Goal: Communication & Community: Participate in discussion

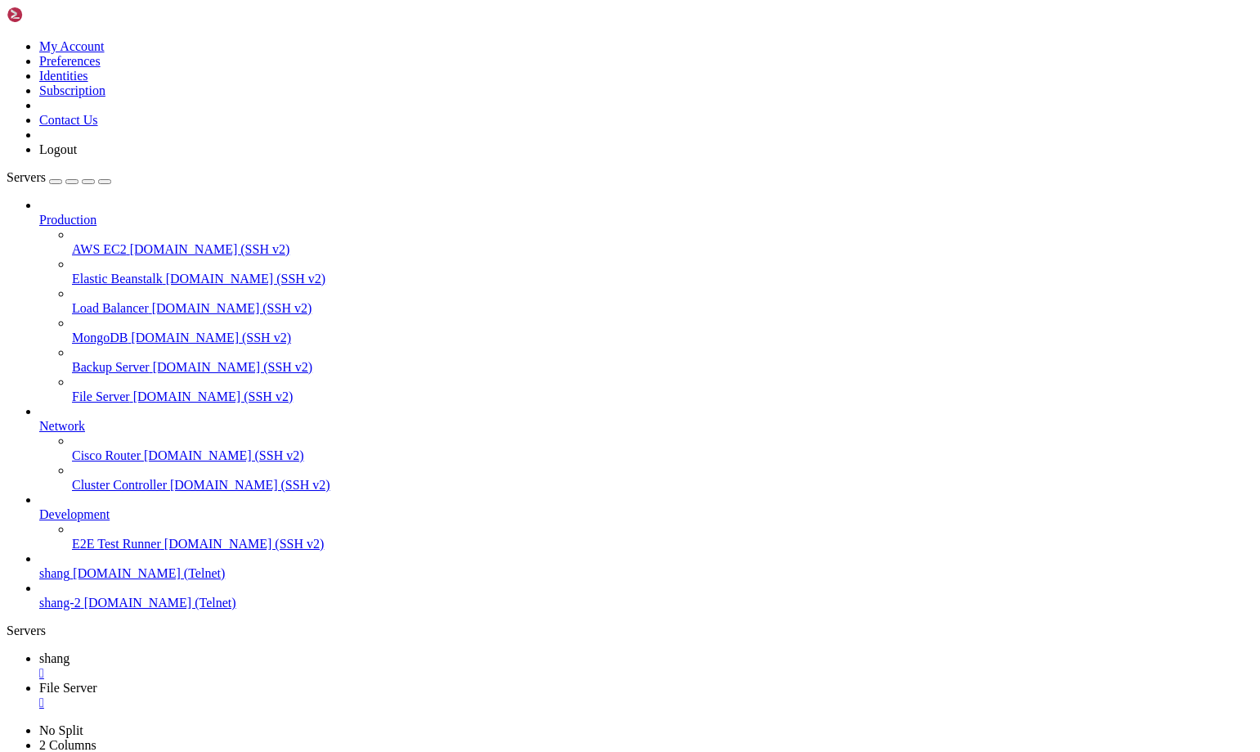
scroll to position [1546, 0]
click at [254, 651] on link "shang " at bounding box center [646, 665] width 1215 height 29
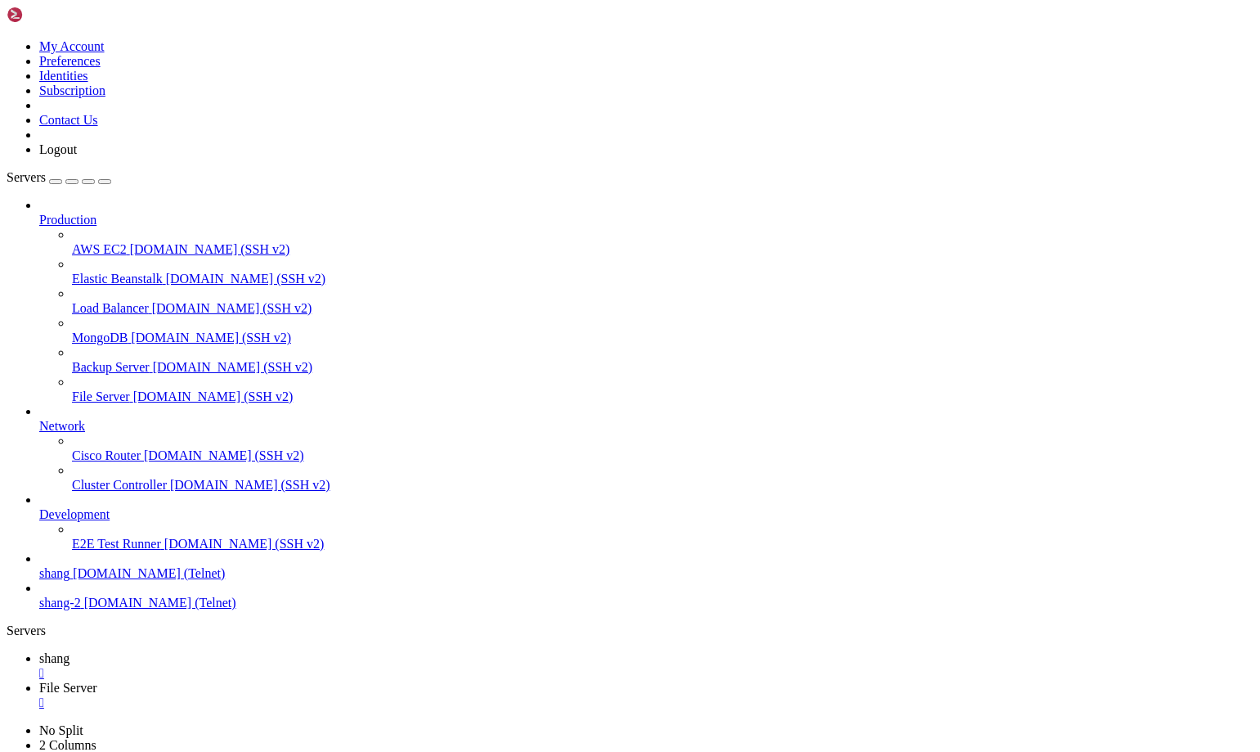
click at [353, 681] on link "File Server " at bounding box center [646, 695] width 1215 height 29
click at [232, 651] on link "shang " at bounding box center [646, 665] width 1215 height 29
drag, startPoint x: 1056, startPoint y: 1530, endPoint x: 1251, endPoint y: 1709, distance: 264.6
drag, startPoint x: 357, startPoint y: 25, endPoint x: 344, endPoint y: 24, distance: 13.9
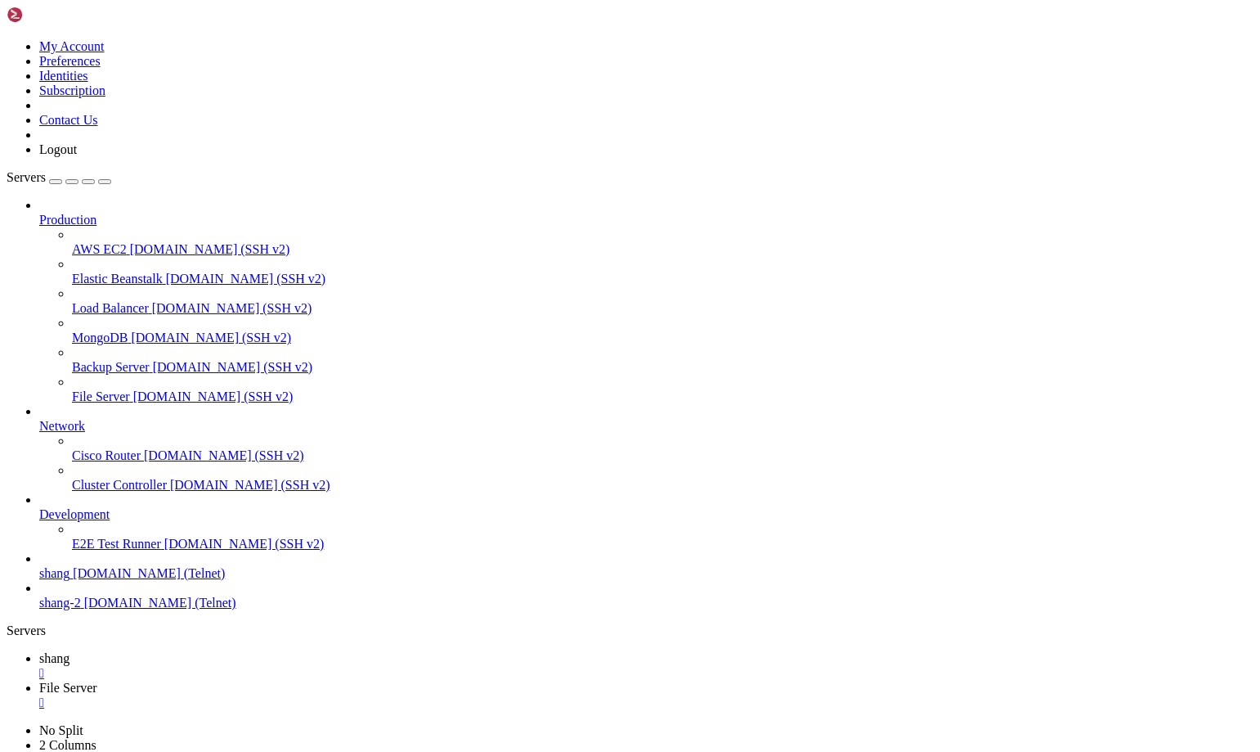
click at [97, 681] on span "File Server" at bounding box center [68, 688] width 58 height 14
click at [245, 651] on link "shang " at bounding box center [646, 665] width 1215 height 29
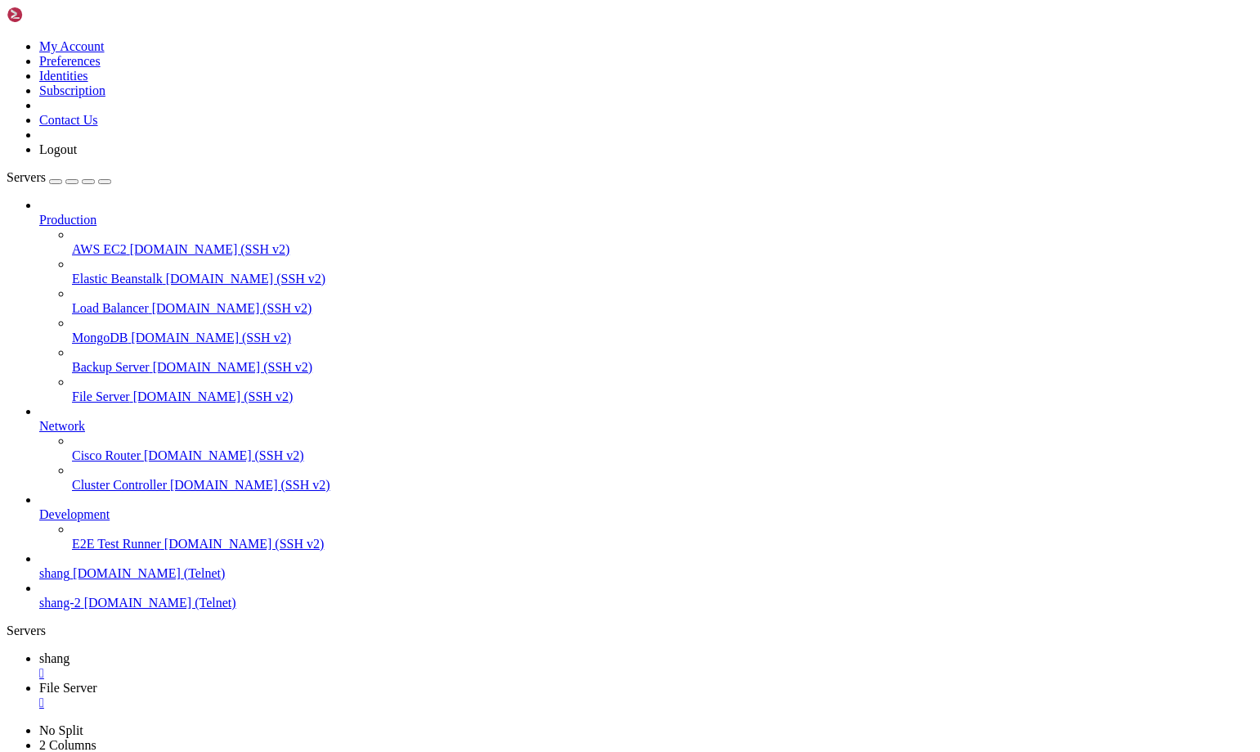
scroll to position [4368, 0]
click at [97, 681] on span "File Server" at bounding box center [68, 688] width 58 height 14
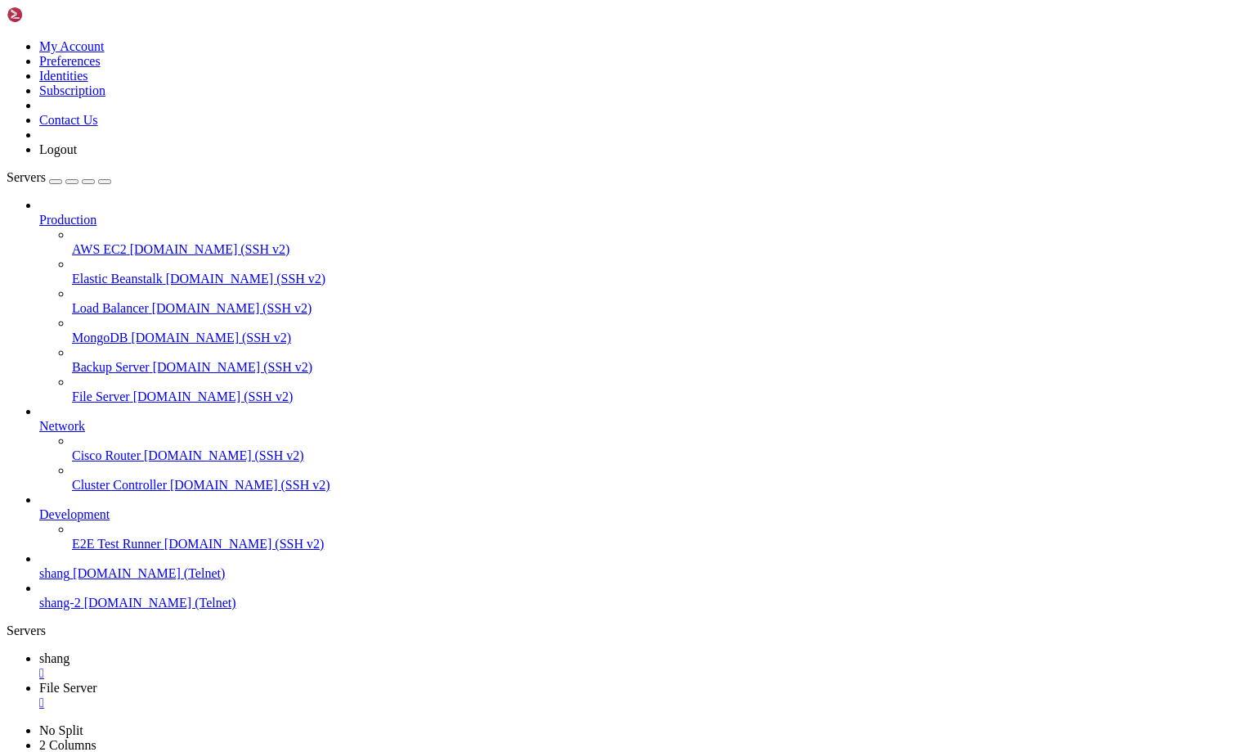
scroll to position [5104, 0]
click at [70, 651] on span "shang" at bounding box center [54, 658] width 30 height 14
click at [232, 651] on link "shang " at bounding box center [646, 665] width 1215 height 29
click at [70, 651] on span "shang" at bounding box center [54, 658] width 30 height 14
click at [253, 651] on link "shang " at bounding box center [646, 665] width 1215 height 29
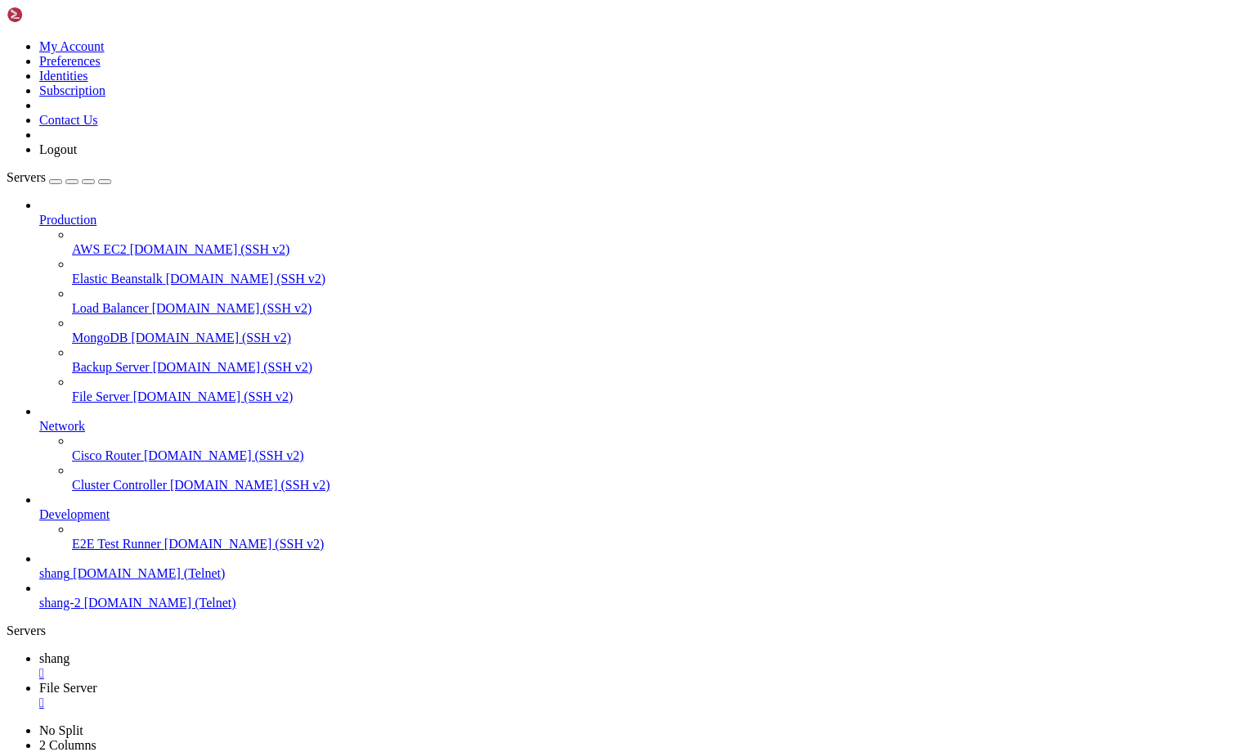
click at [339, 681] on link "File Server " at bounding box center [646, 695] width 1215 height 29
click at [39, 651] on icon at bounding box center [39, 658] width 0 height 14
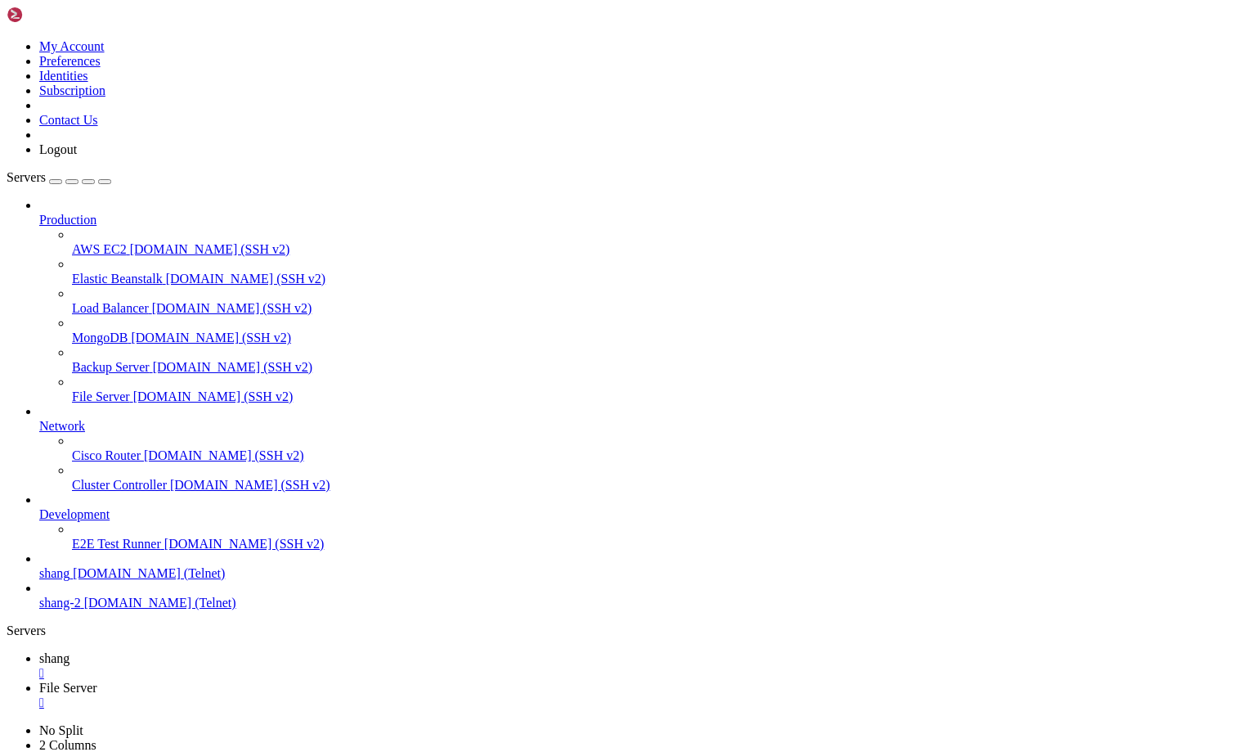
scroll to position [7239, 0]
click at [326, 681] on link "File Server " at bounding box center [646, 695] width 1215 height 29
click at [70, 651] on span "shang" at bounding box center [54, 658] width 30 height 14
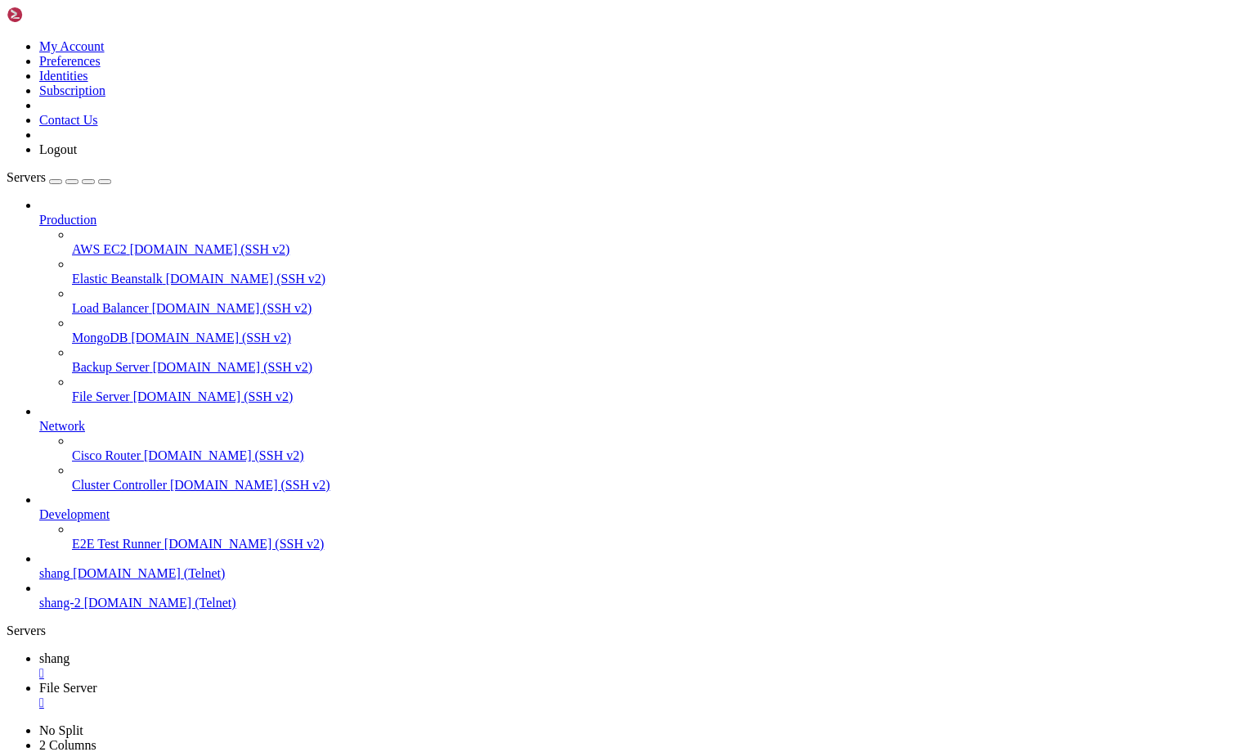
scroll to position [9570, 0]
drag, startPoint x: 347, startPoint y: 1449, endPoint x: 483, endPoint y: 1452, distance: 135.8
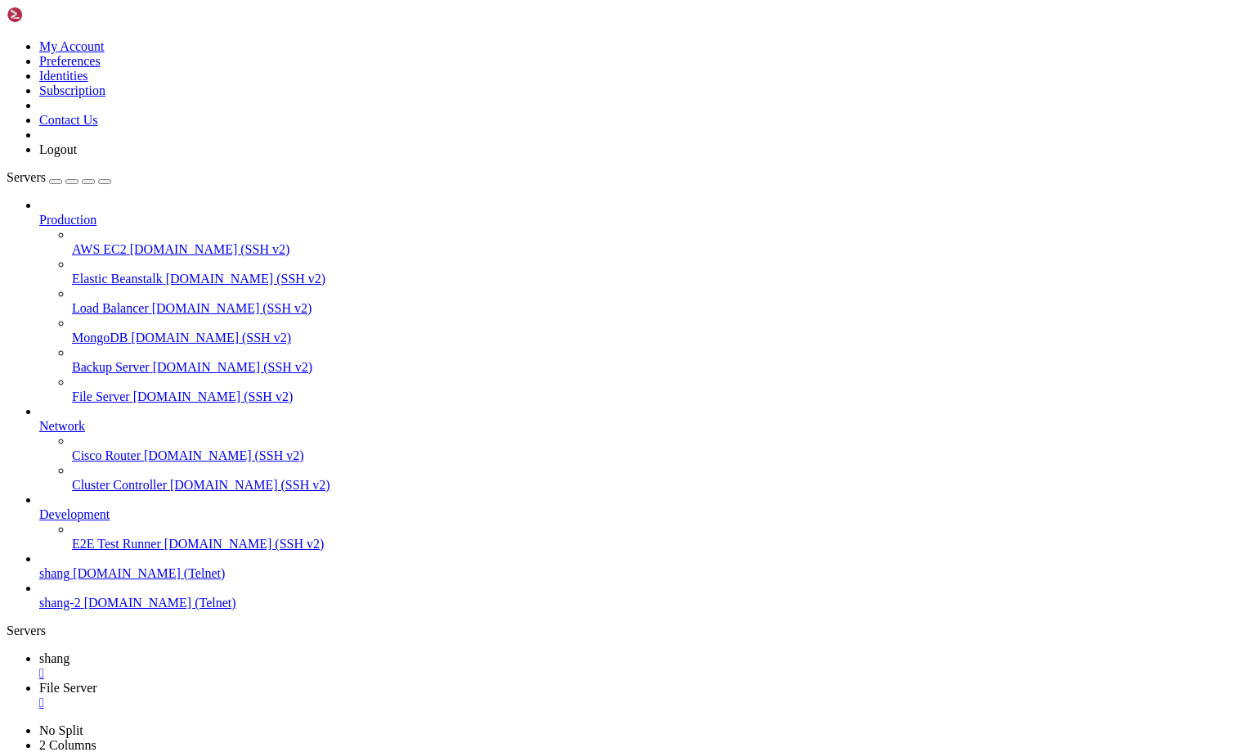
drag, startPoint x: 110, startPoint y: 1177, endPoint x: 206, endPoint y: 1175, distance: 95.7
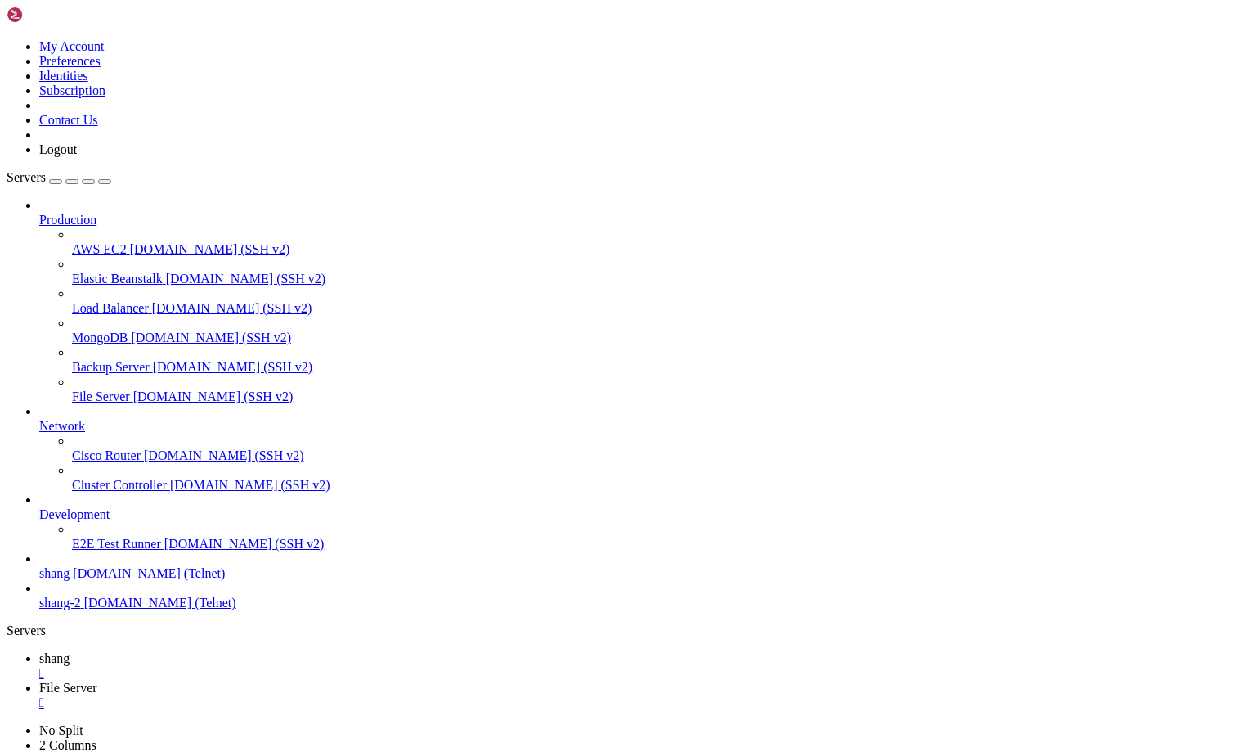
drag, startPoint x: 1059, startPoint y: 1580, endPoint x: 1265, endPoint y: 1705, distance: 240.0
drag, startPoint x: 74, startPoint y: 1597, endPoint x: 13, endPoint y: 1602, distance: 61.5
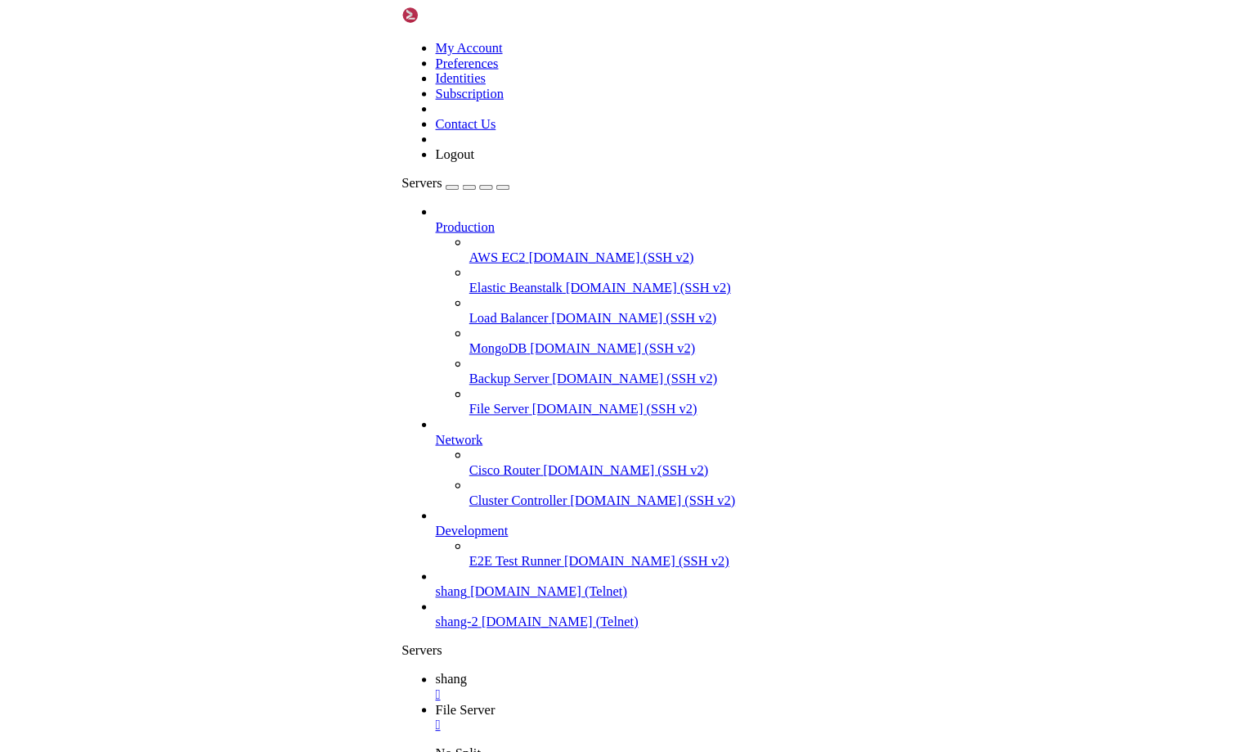
scroll to position [12048, 0]
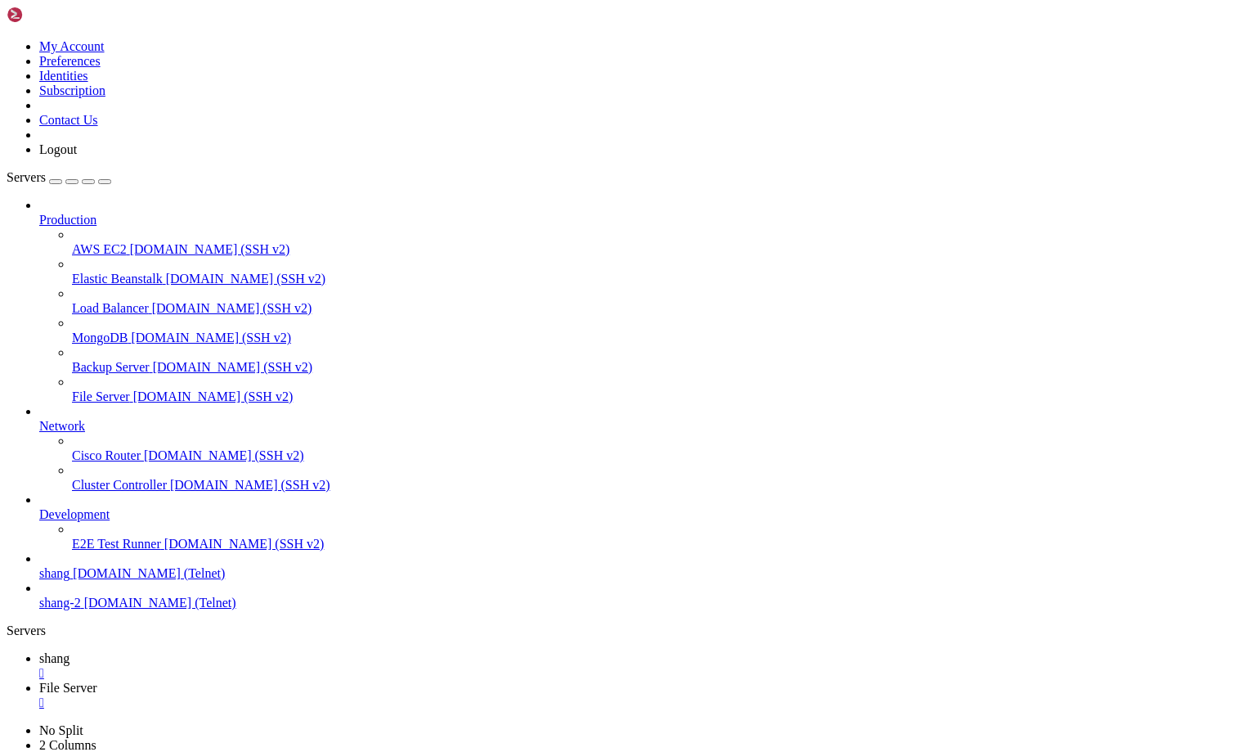
drag, startPoint x: 345, startPoint y: 1141, endPoint x: 447, endPoint y: 1148, distance: 102.5
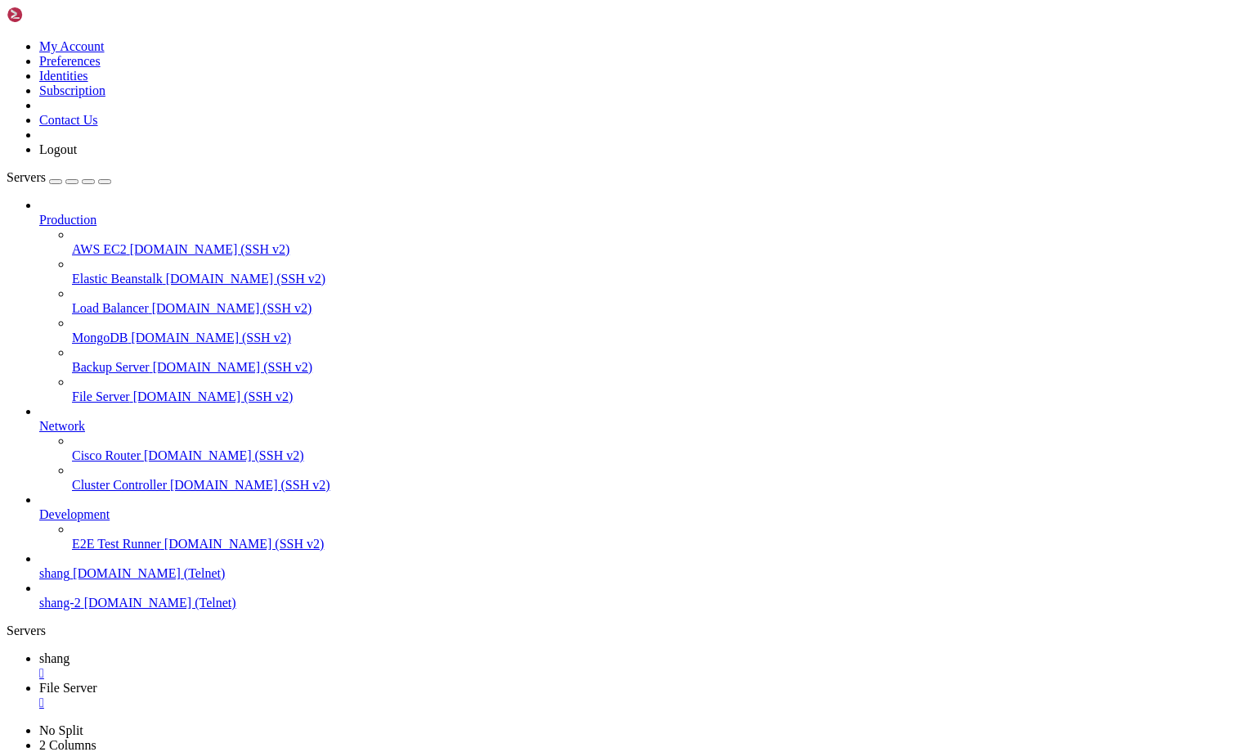
scroll to position [15299, 0]
drag, startPoint x: 96, startPoint y: 1254, endPoint x: 13, endPoint y: 1257, distance: 82.7
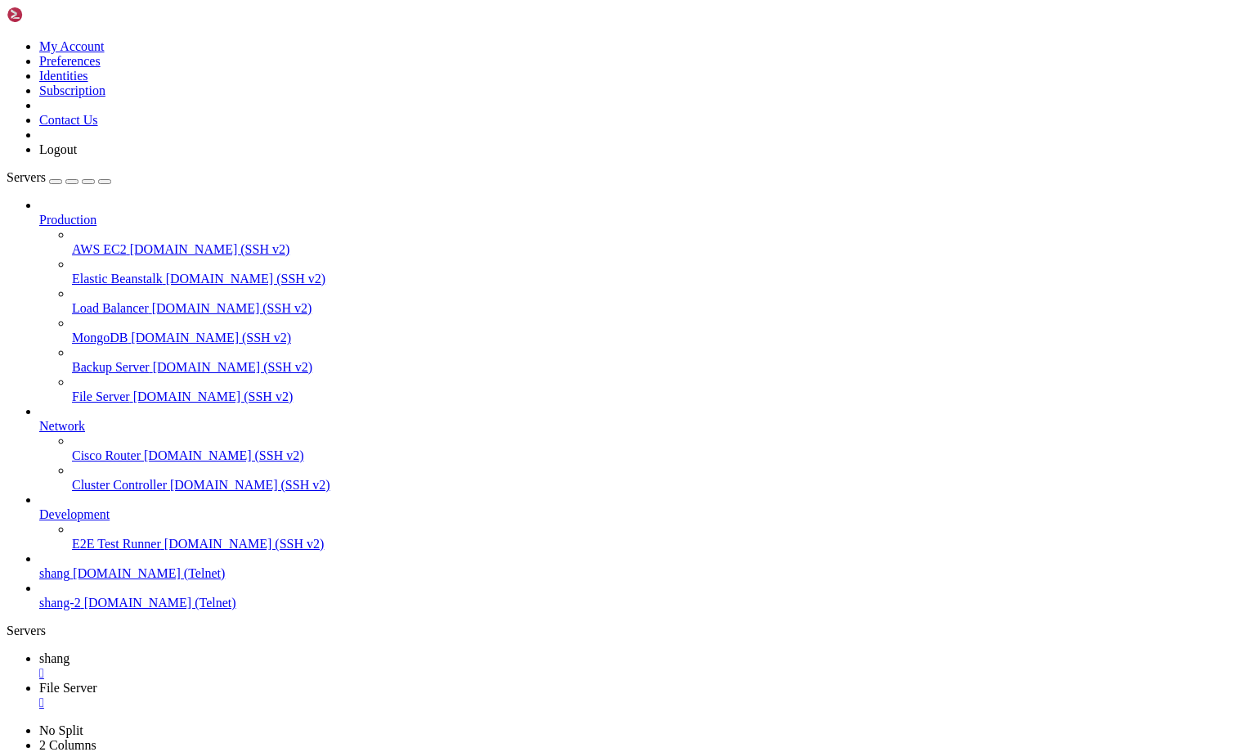
scroll to position [18992, 0]
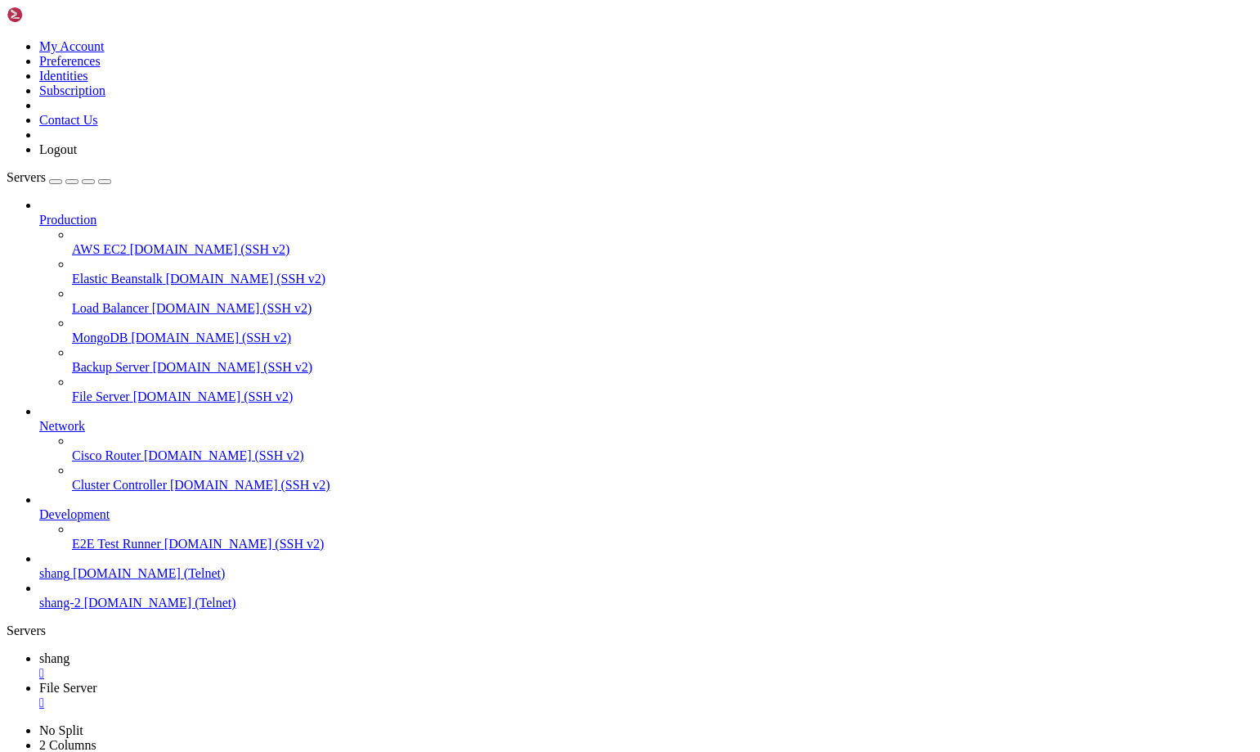
scroll to position [19152, 0]
drag, startPoint x: 1061, startPoint y: 1604, endPoint x: 1247, endPoint y: 1714, distance: 215.6
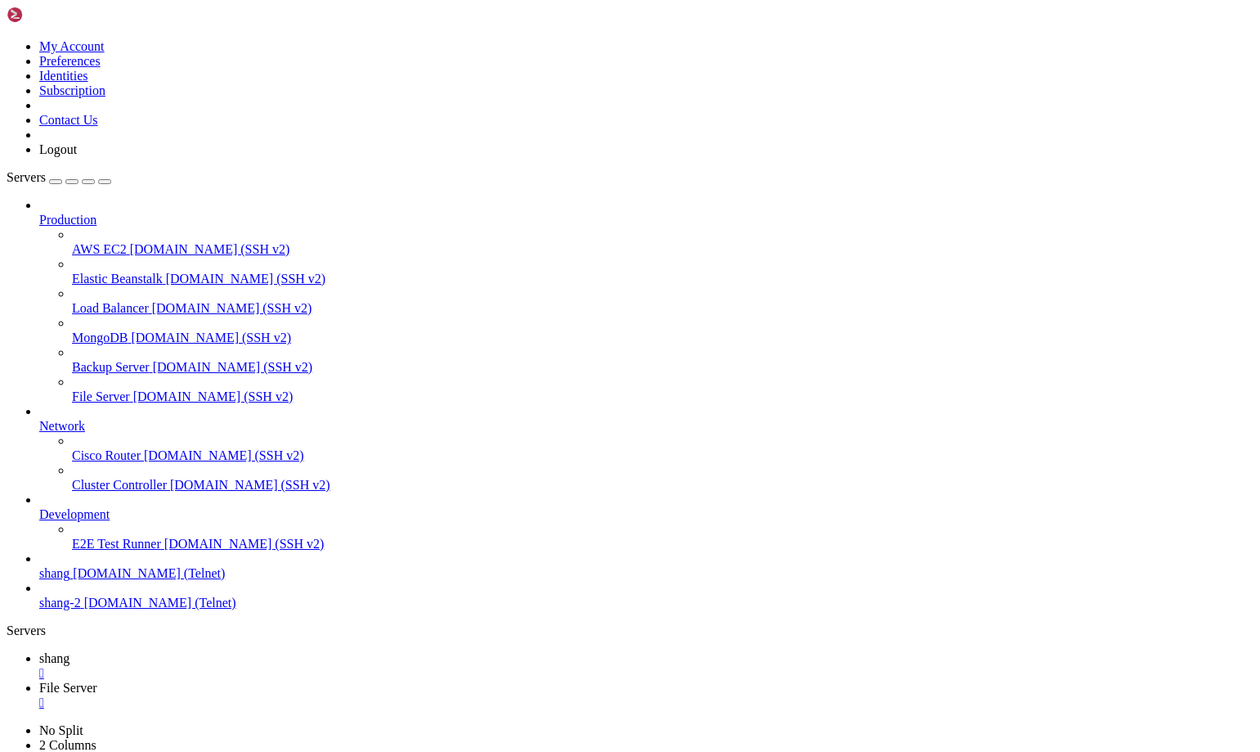
scroll to position [19201, 0]
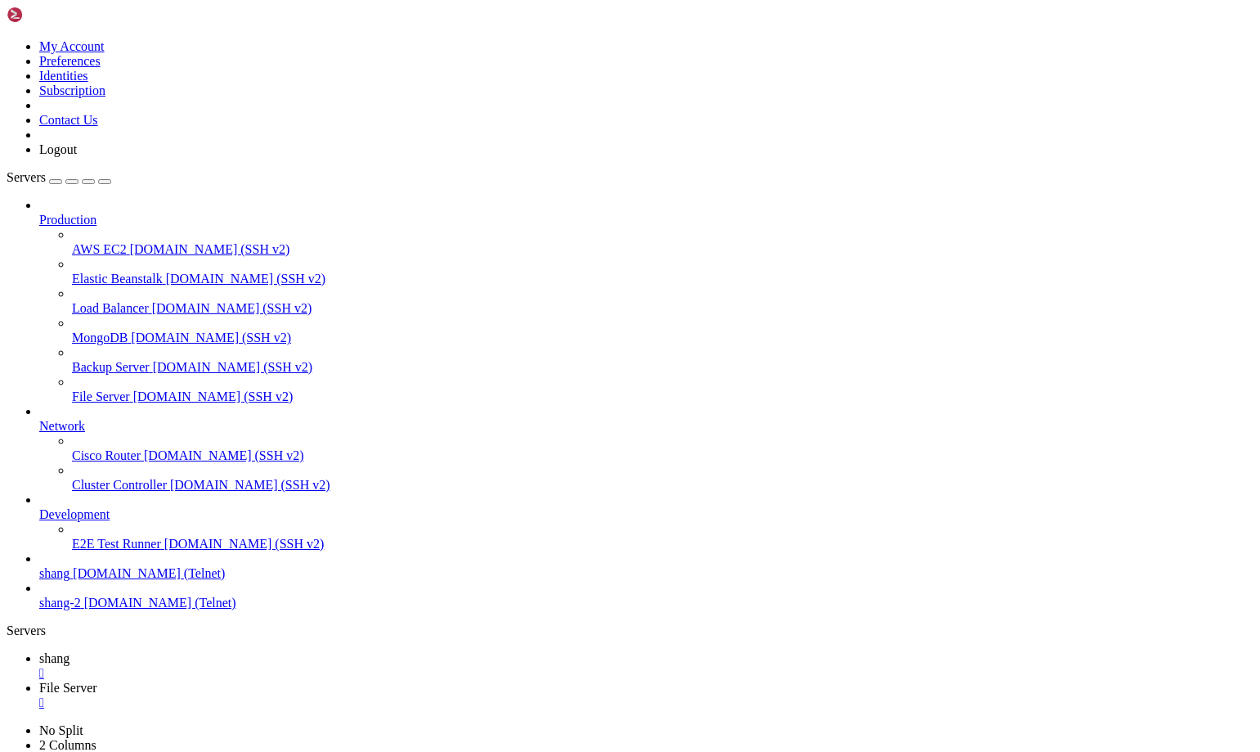
scroll to position [20023, 0]
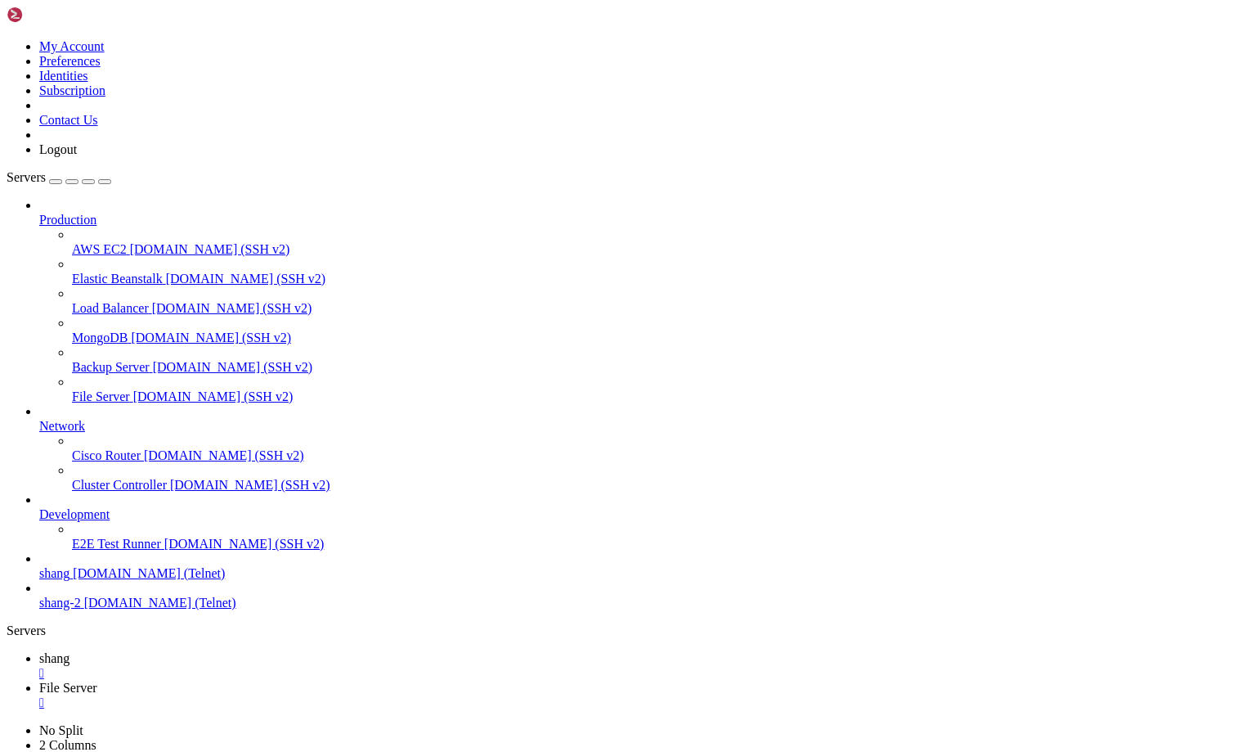
scroll to position [20514, 0]
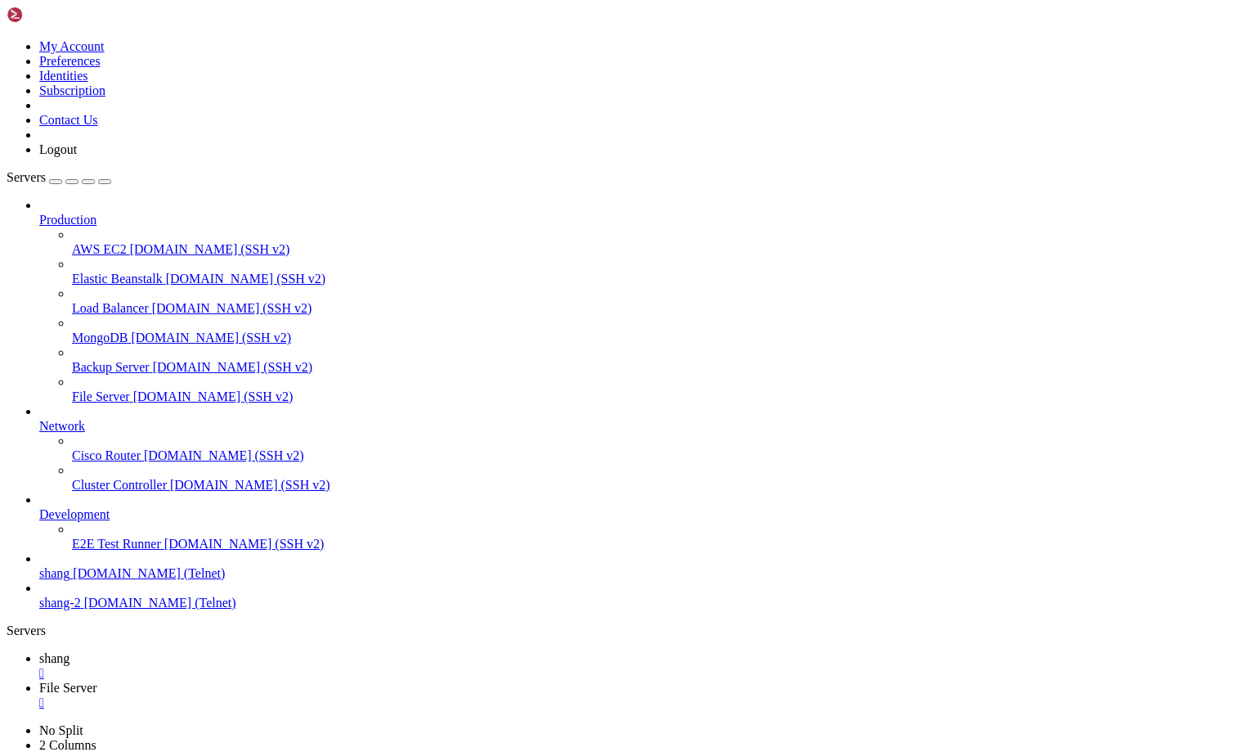
scroll to position [23532, 0]
drag, startPoint x: 1058, startPoint y: 1603, endPoint x: 1256, endPoint y: 1703, distance: 220.9
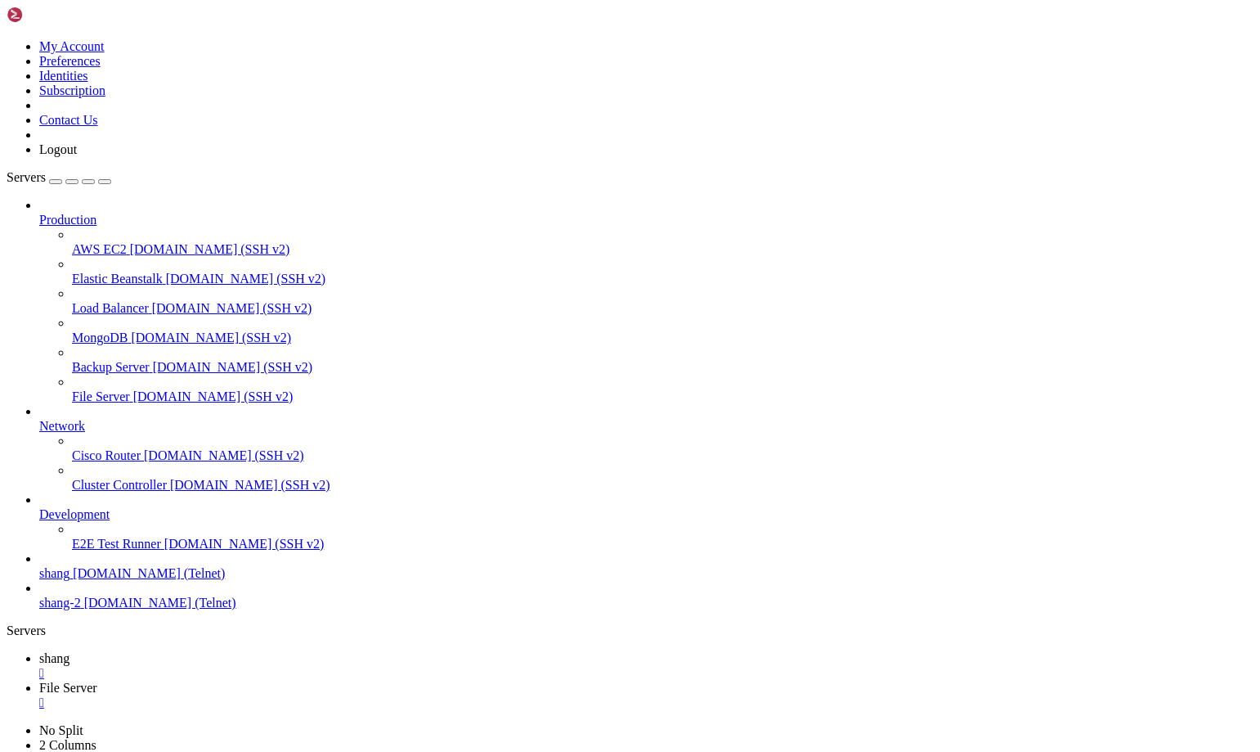
scroll to position [29838, 0]
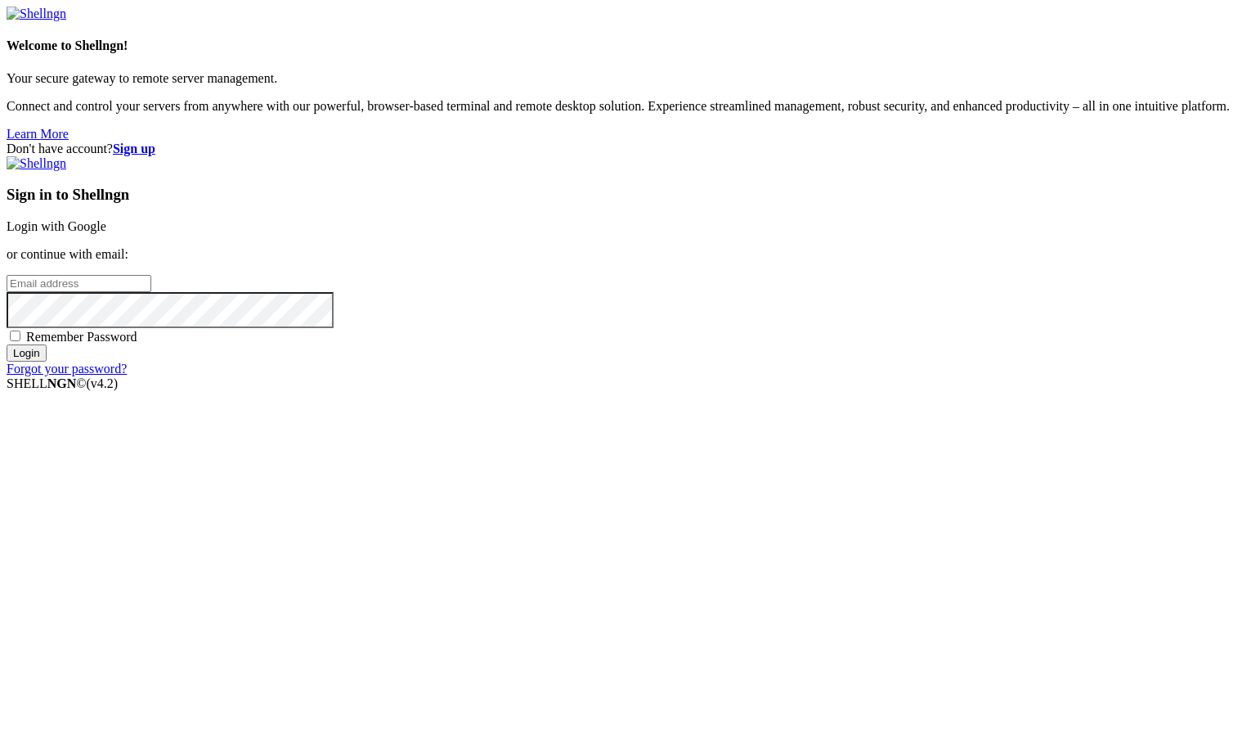
click at [106, 233] on link "Login with Google" at bounding box center [57, 226] width 100 height 14
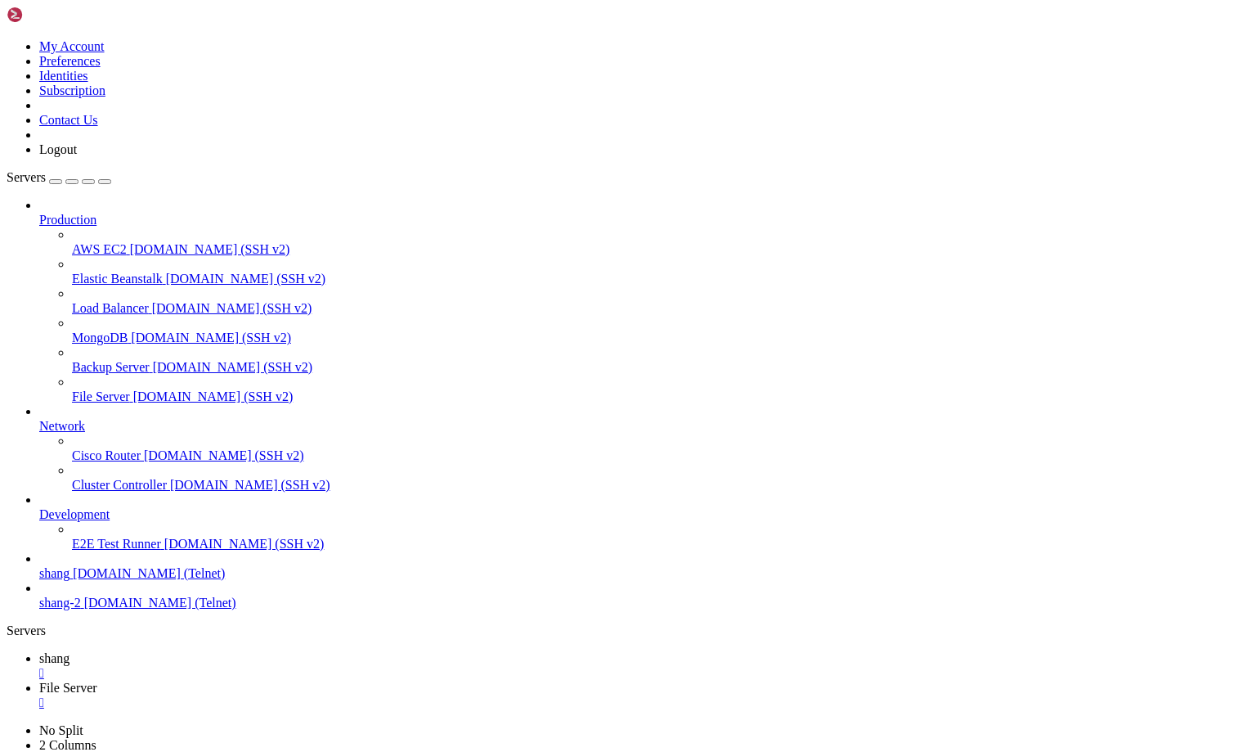
click at [241, 651] on link "shang " at bounding box center [646, 665] width 1215 height 29
click at [70, 651] on span "shang" at bounding box center [54, 658] width 30 height 14
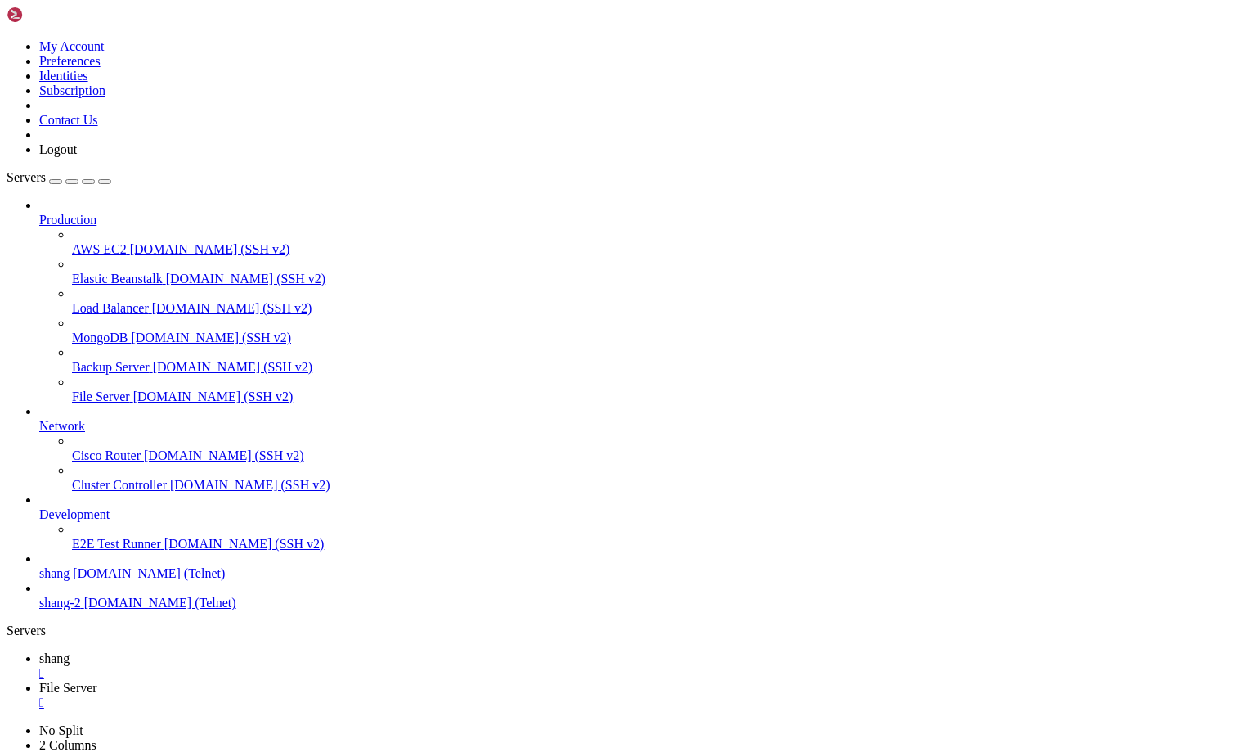
scroll to position [30722, 0]
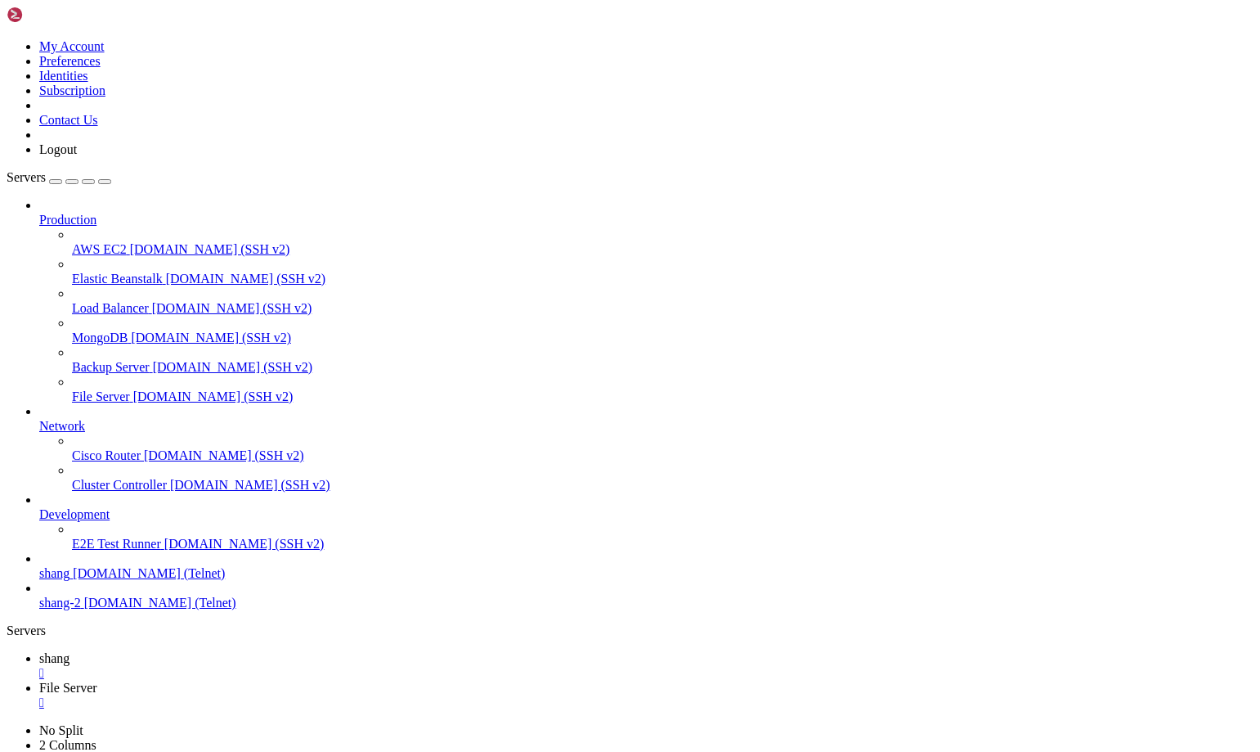
scroll to position [30795, 0]
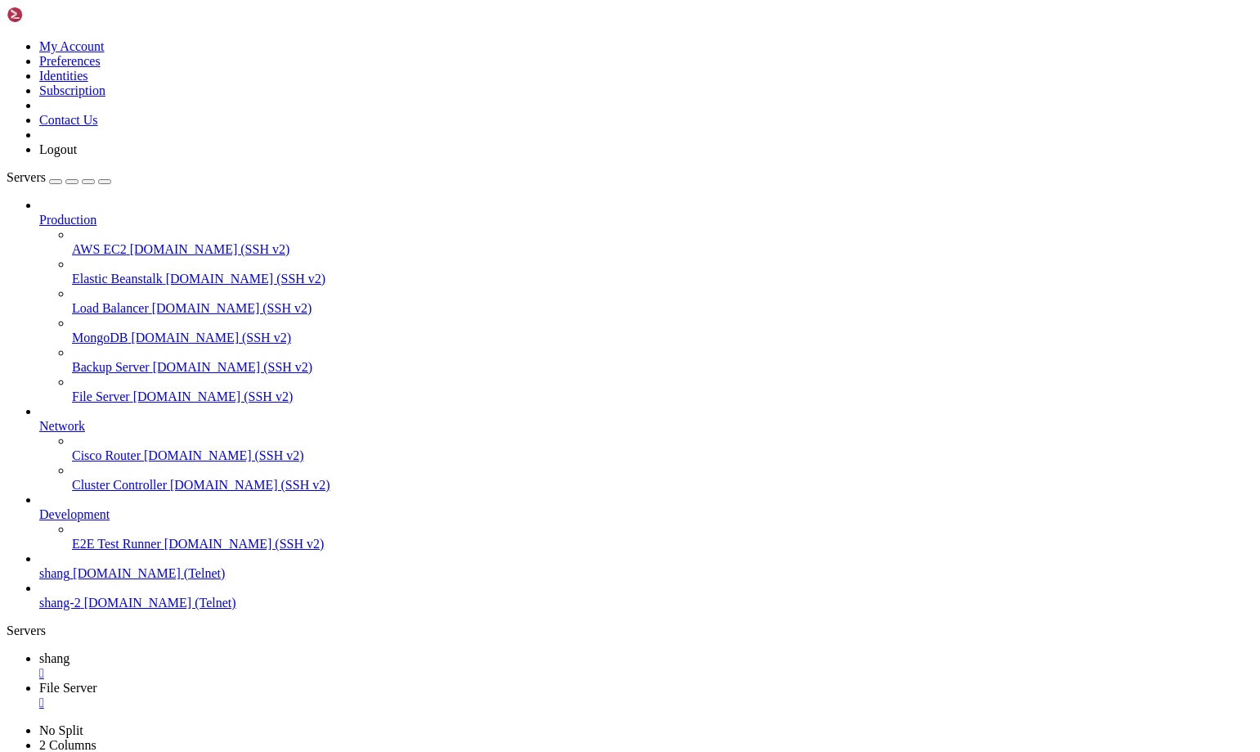
scroll to position [31225, 0]
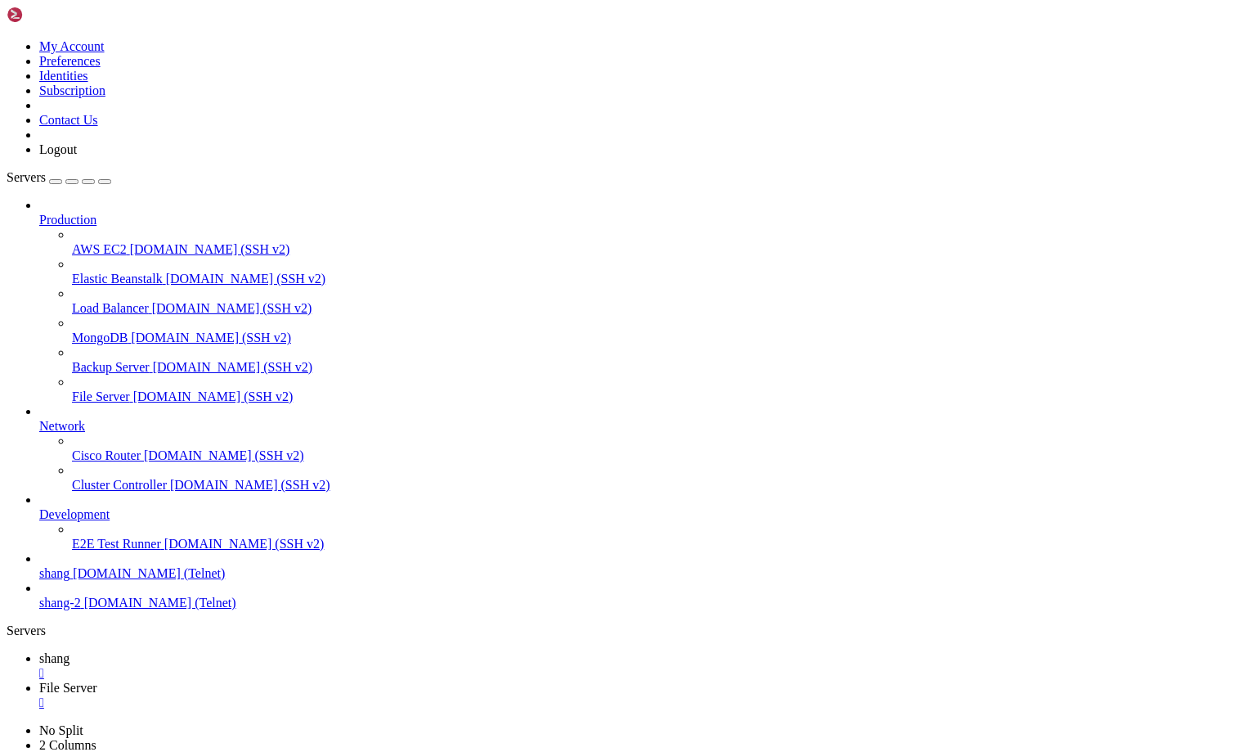
scroll to position [34034, 0]
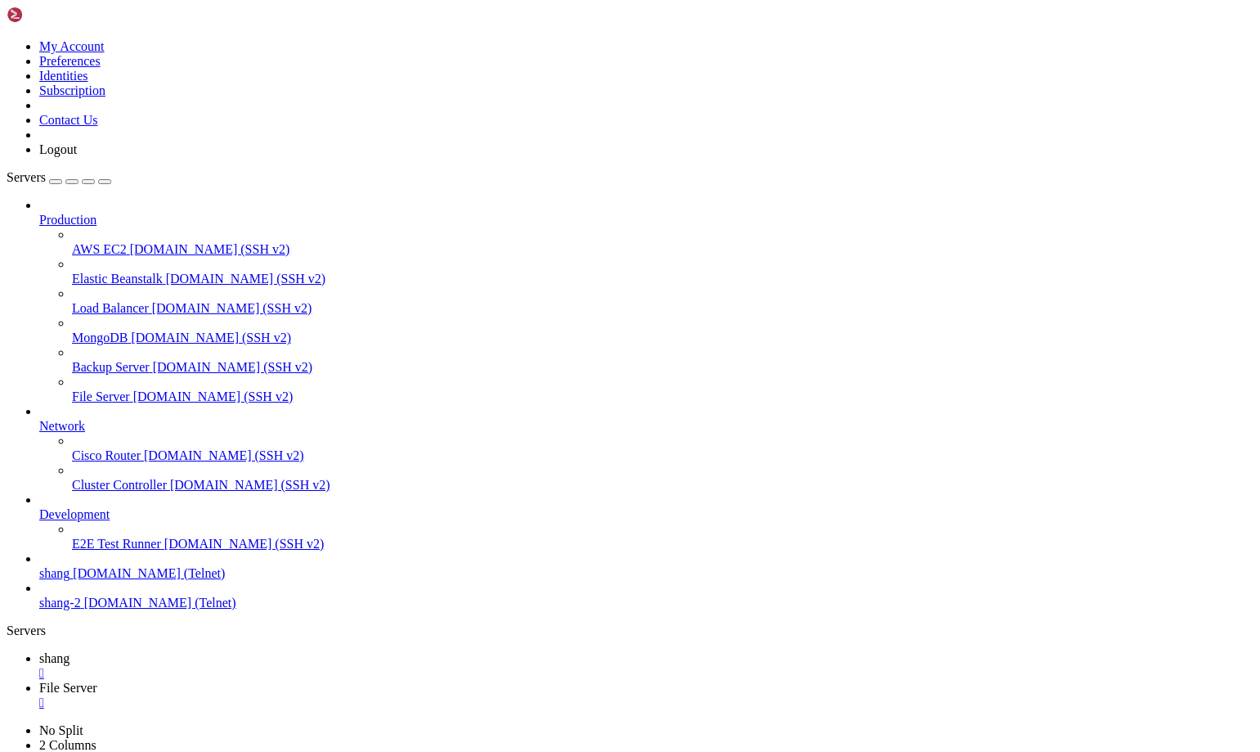
scroll to position [34353, 0]
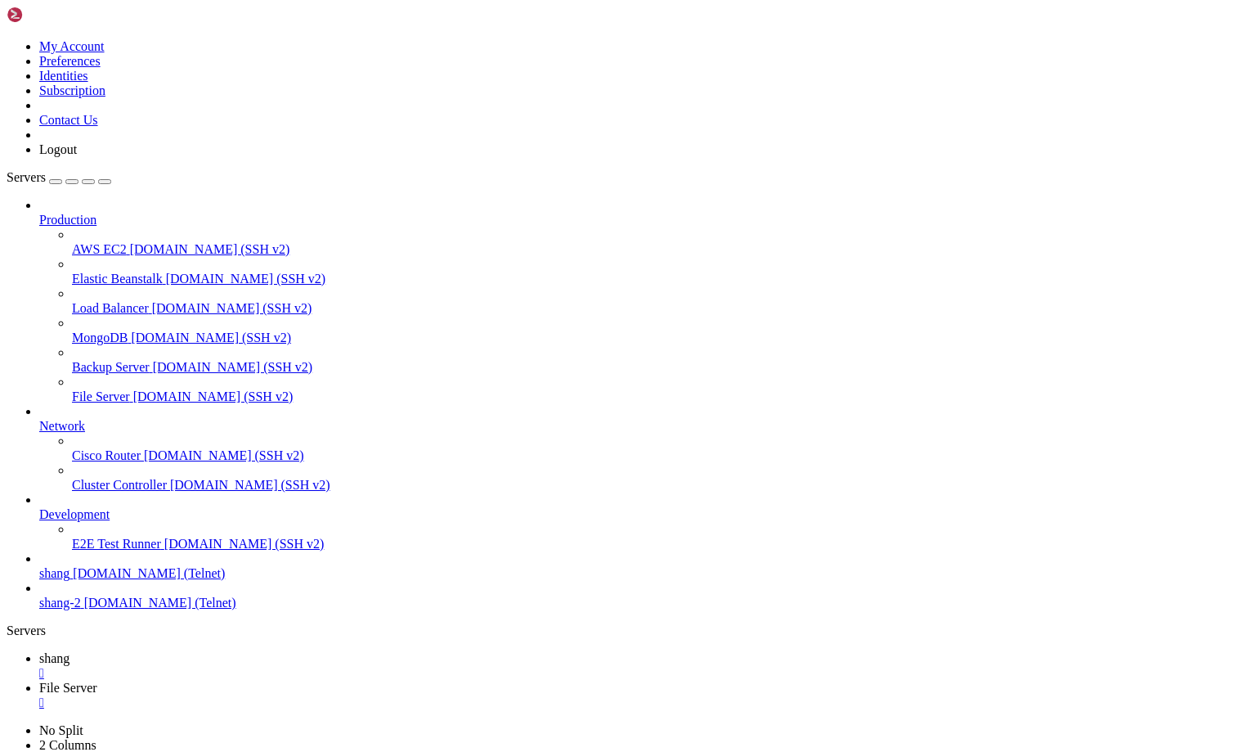
scroll to position [34697, 0]
click at [97, 681] on span "File Server" at bounding box center [68, 688] width 58 height 14
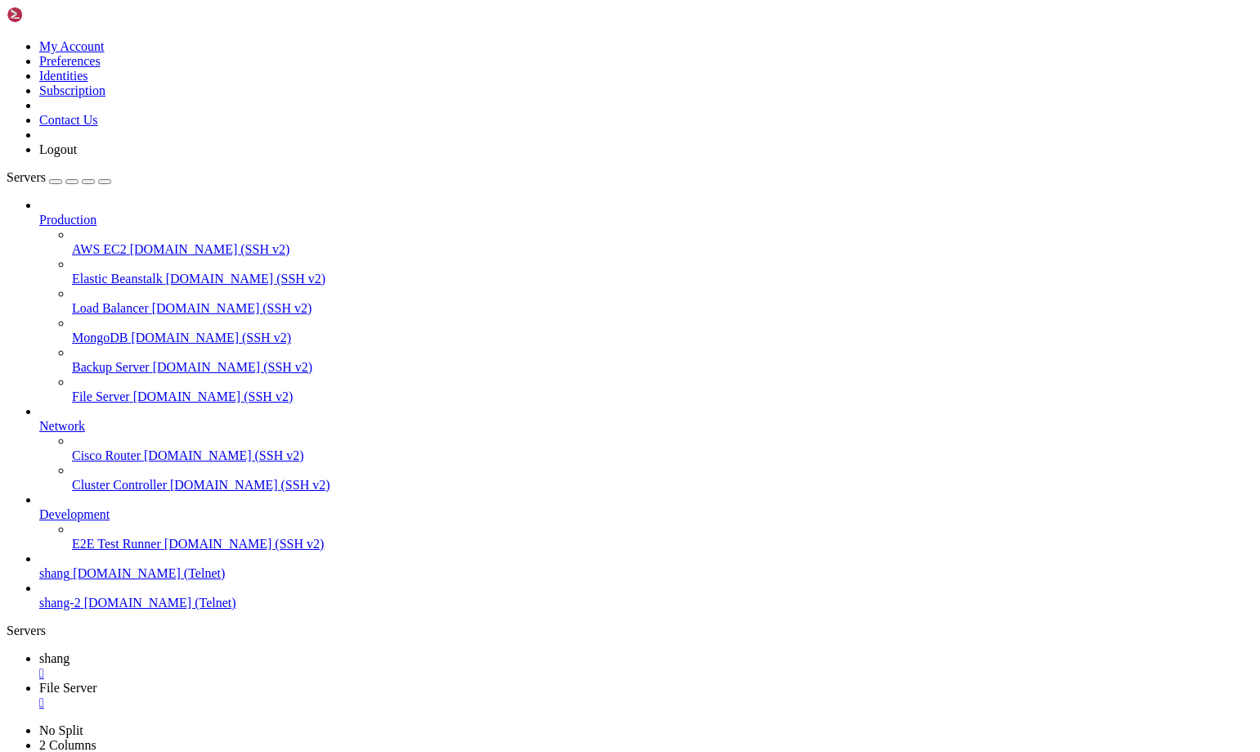
scroll to position [34881, 0]
click at [39, 651] on icon at bounding box center [39, 658] width 0 height 14
drag, startPoint x: 80, startPoint y: 1453, endPoint x: 164, endPoint y: 1446, distance: 83.7
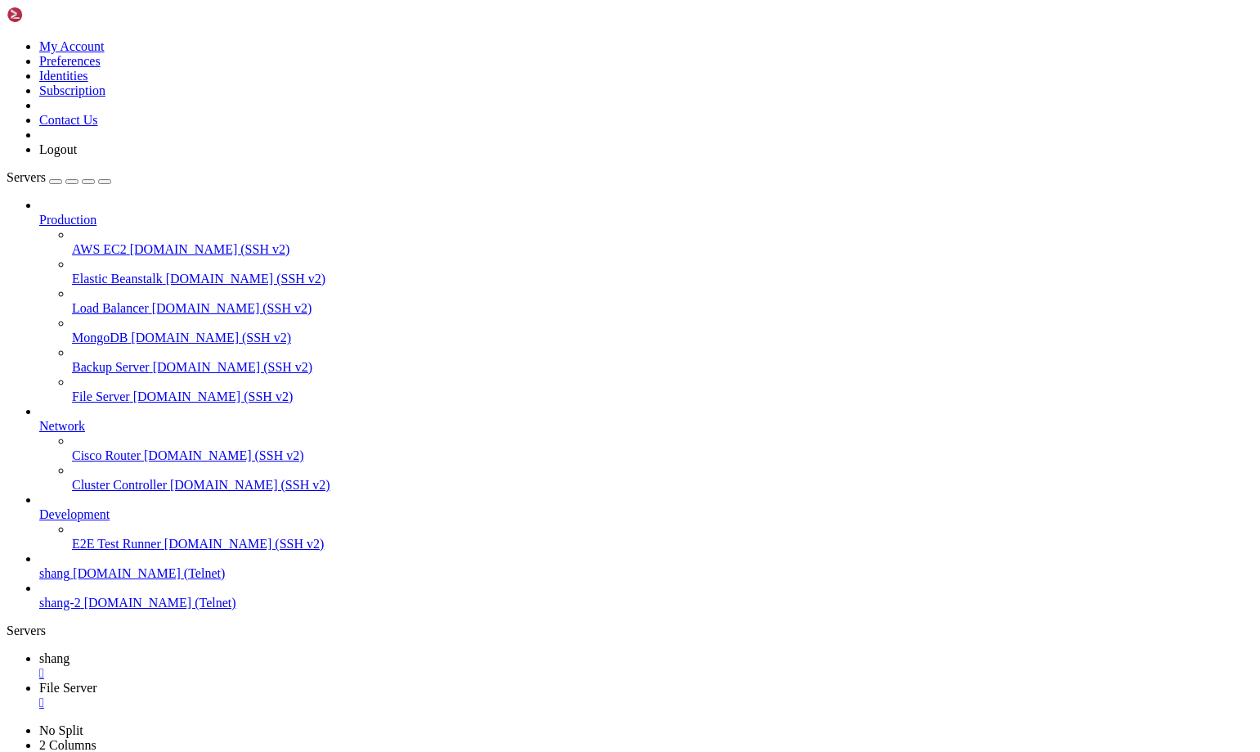
scroll to position [36230, 0]
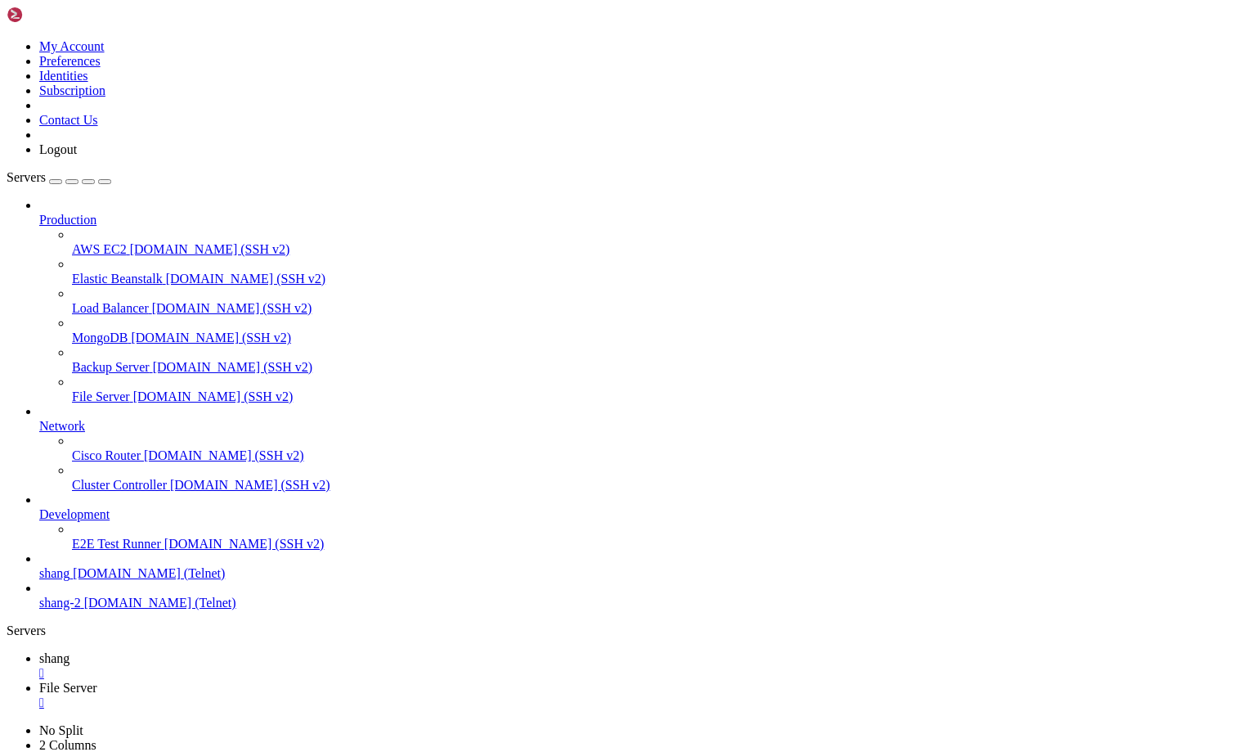
drag, startPoint x: 415, startPoint y: 1328, endPoint x: 532, endPoint y: 1323, distance: 117.1
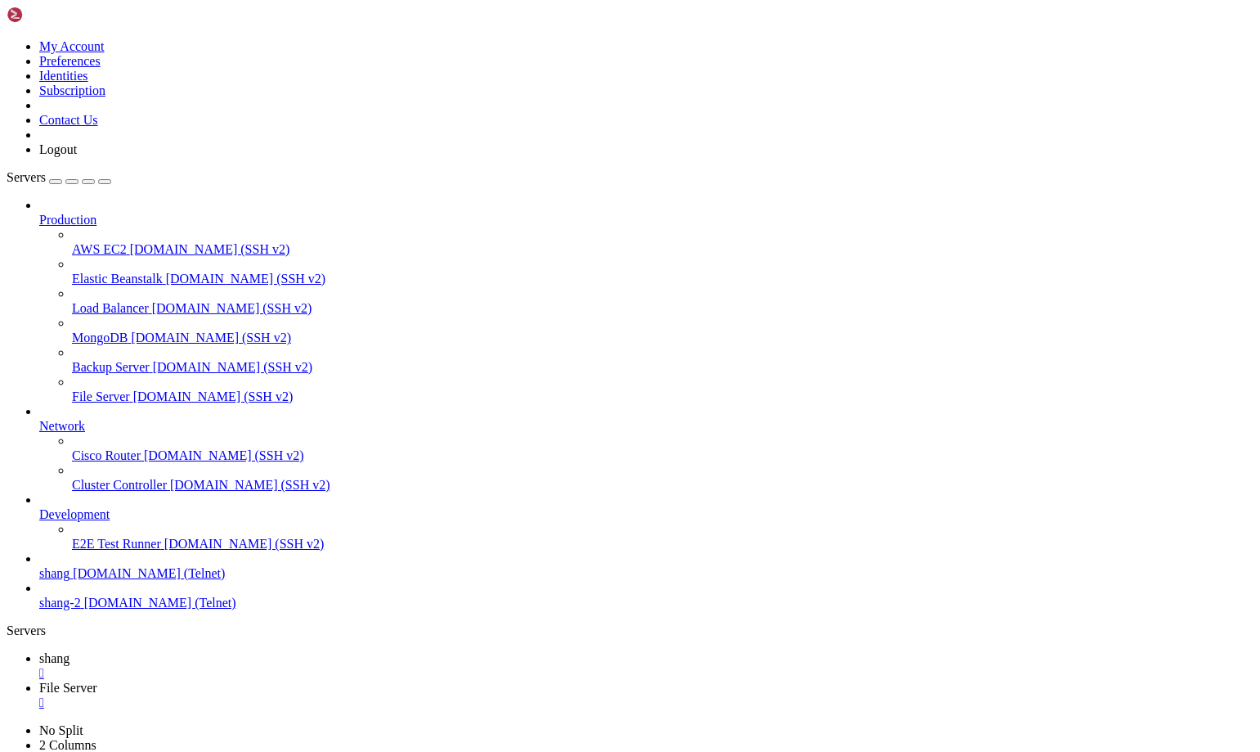
drag, startPoint x: 770, startPoint y: 1583, endPoint x: 67, endPoint y: 1458, distance: 714.3
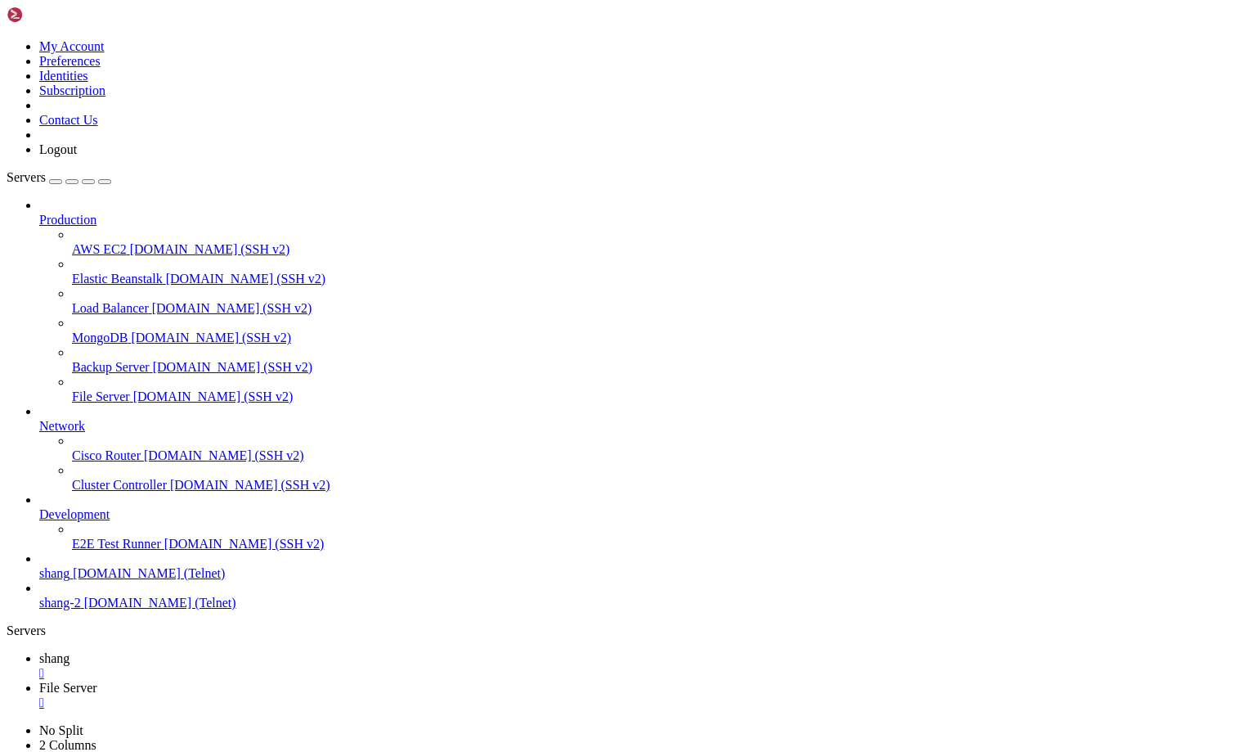
click at [323, 681] on link "File Server " at bounding box center [646, 695] width 1215 height 29
click at [70, 651] on span "shang" at bounding box center [54, 658] width 30 height 14
click at [97, 681] on span "File Server" at bounding box center [68, 688] width 58 height 14
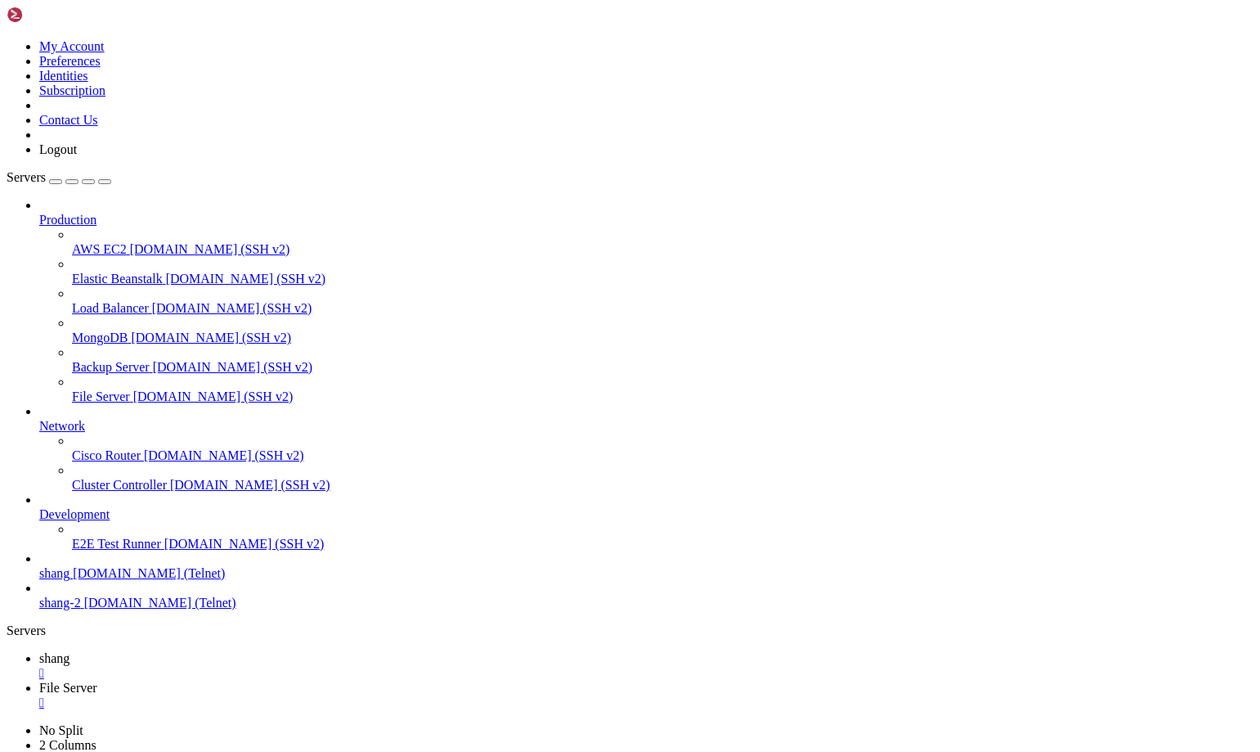
scroll to position [39617, 0]
click at [70, 651] on span "shang" at bounding box center [54, 658] width 30 height 14
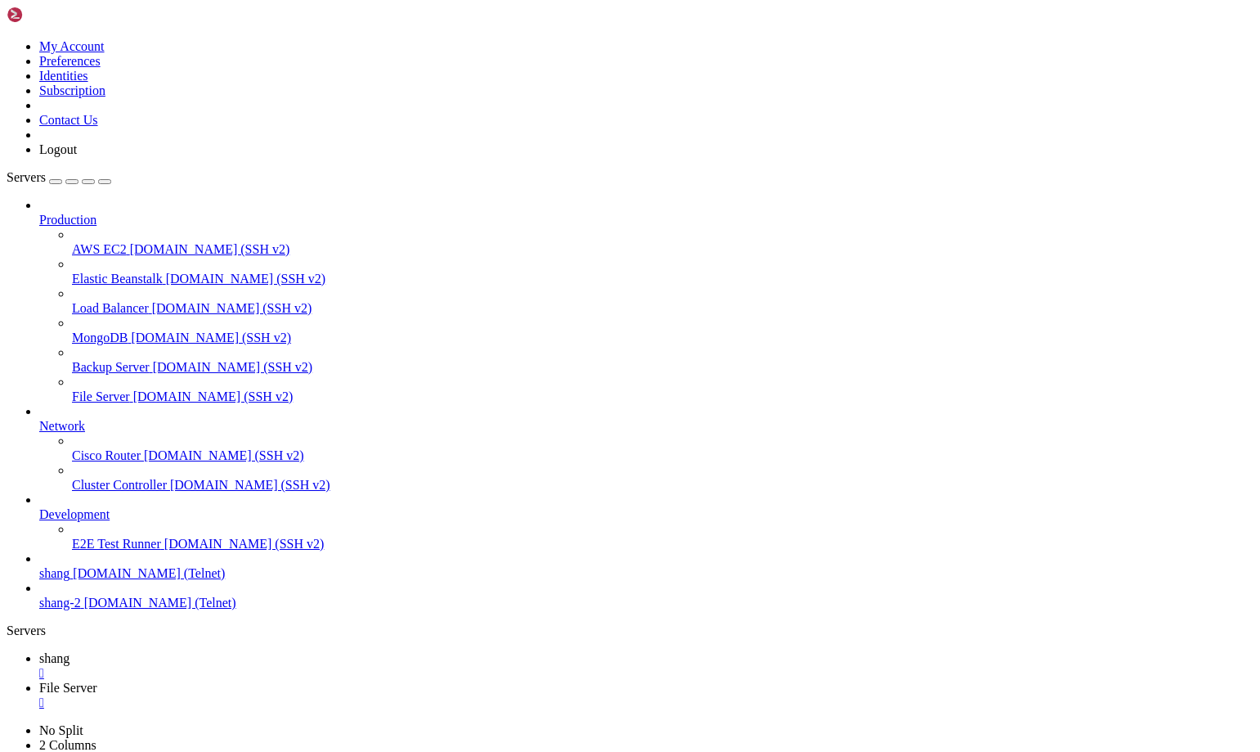
scroll to position [41052, 0]
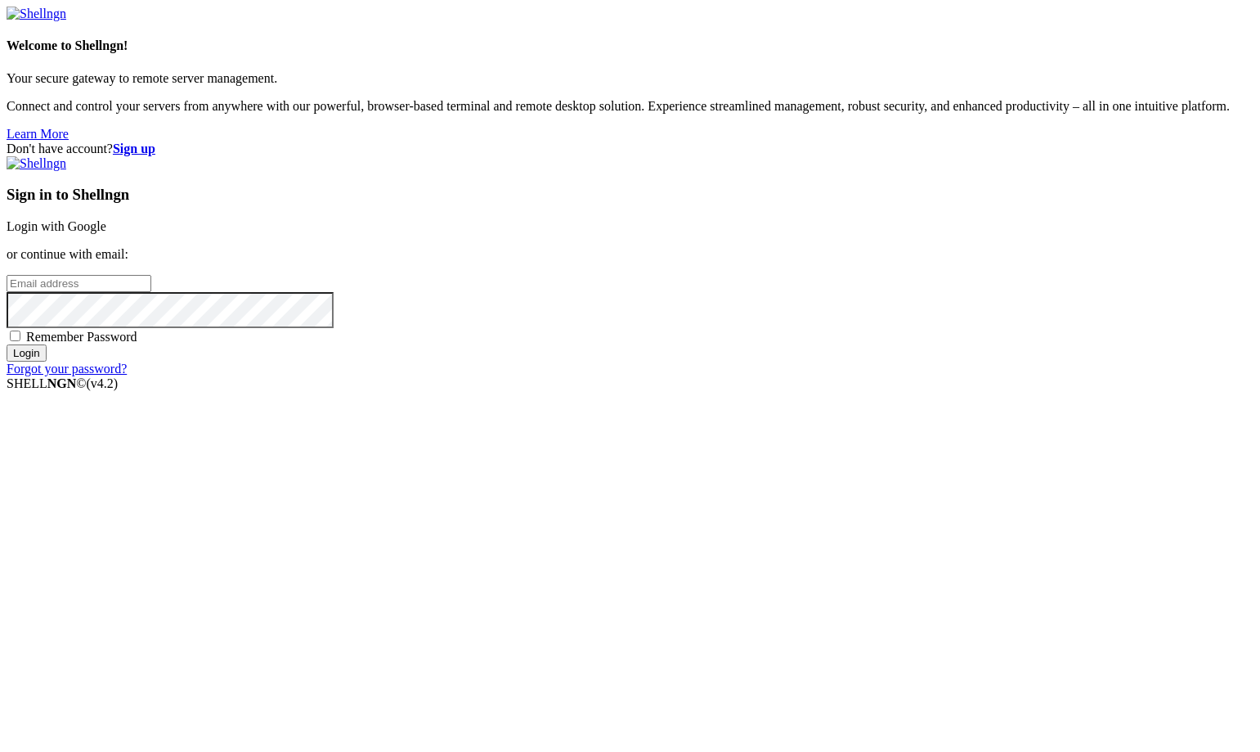
click at [106, 233] on link "Login with Google" at bounding box center [57, 226] width 100 height 14
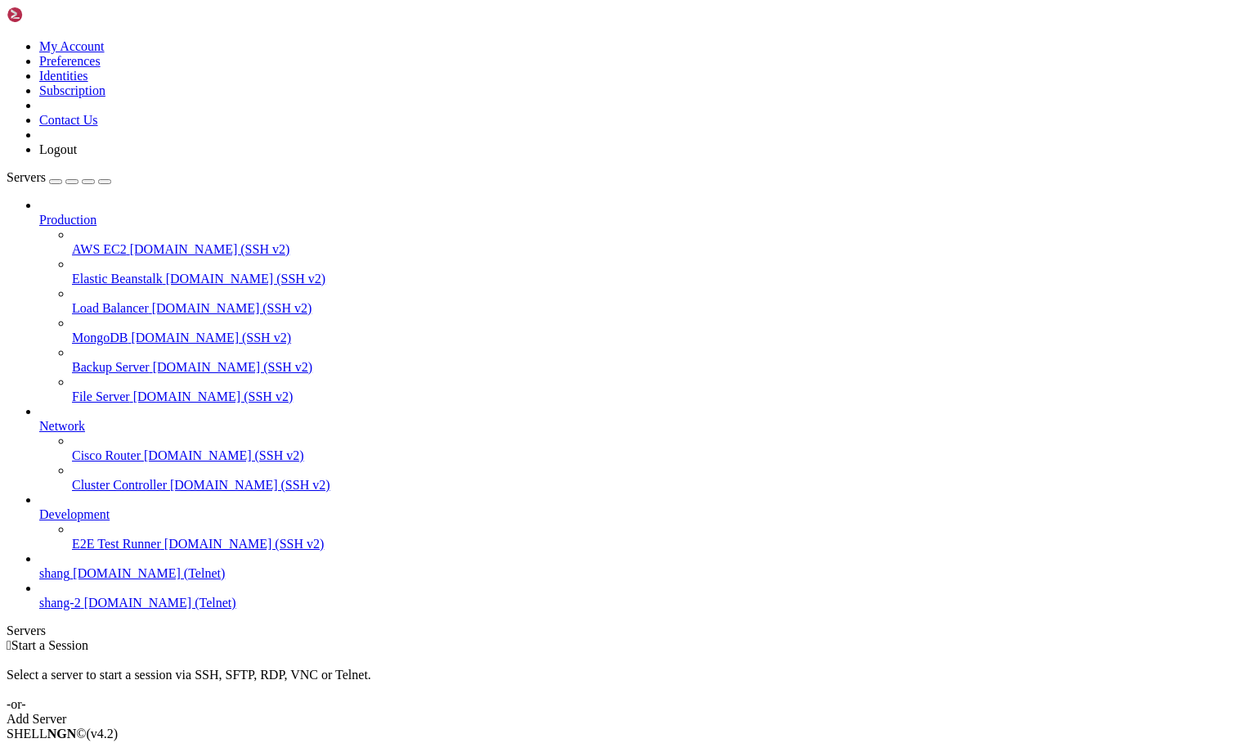
click at [97, 580] on span "[DOMAIN_NAME] (Telnet)" at bounding box center [149, 573] width 152 height 14
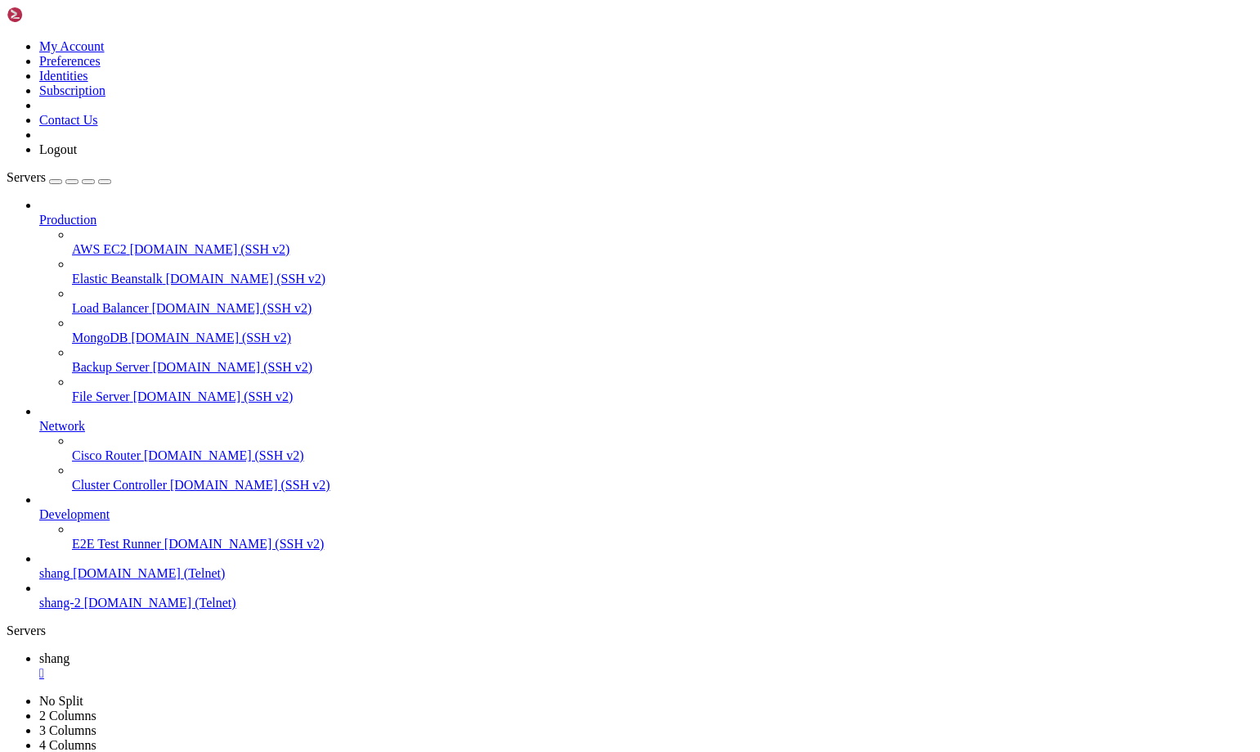
scroll to position [1595, 0]
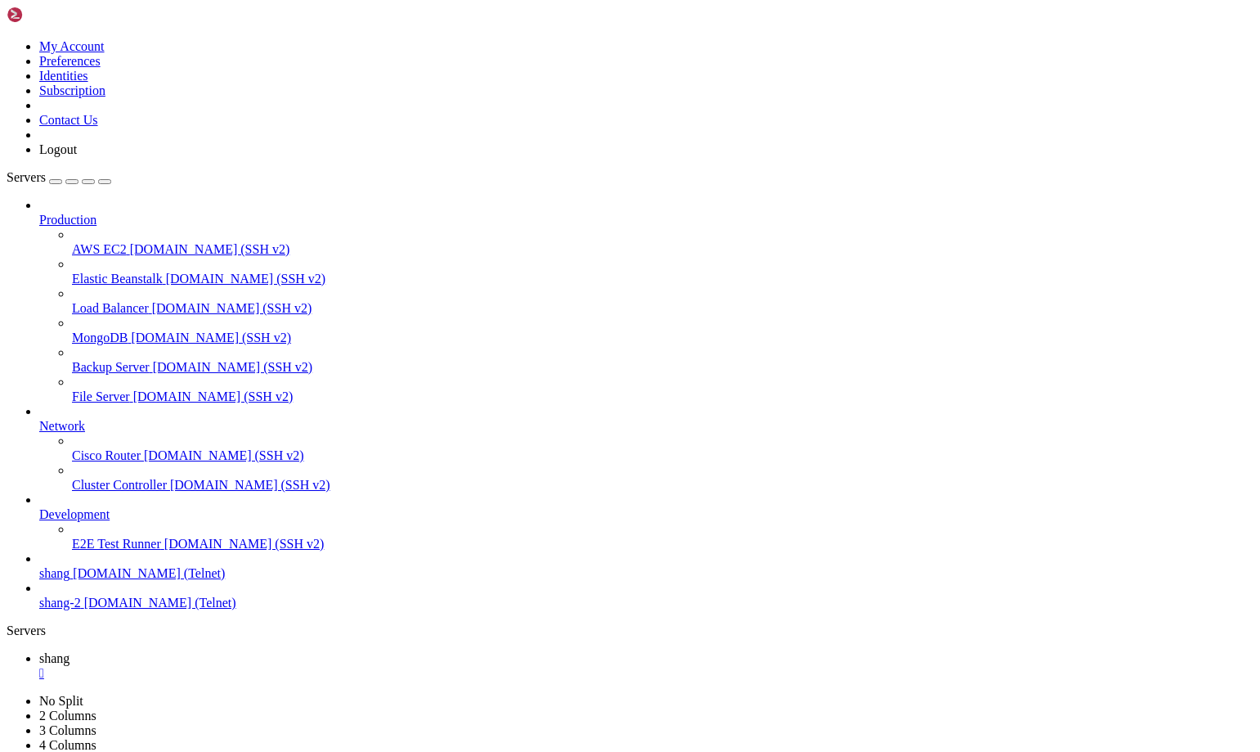
scroll to position [2785, 0]
